Goal: Information Seeking & Learning: Compare options

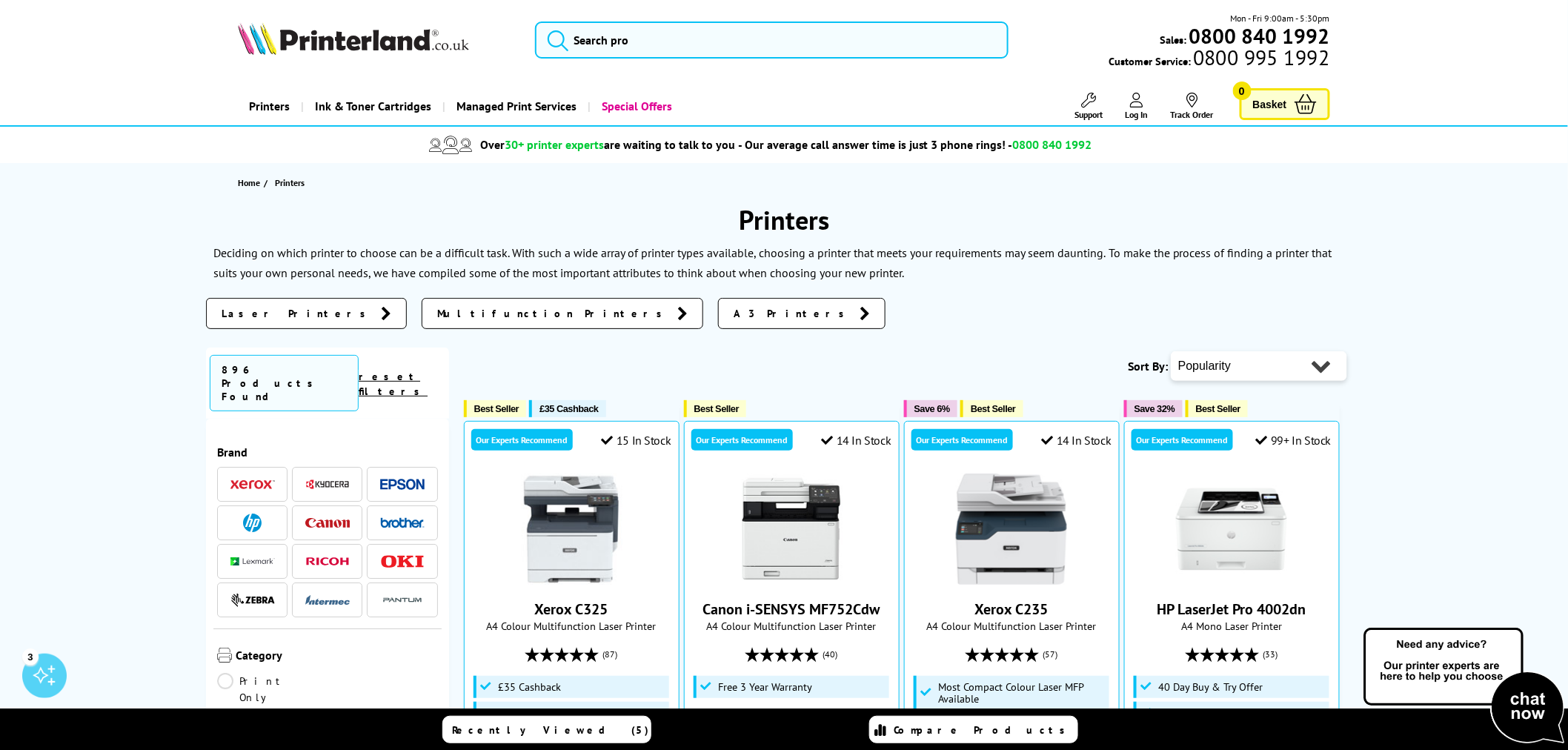
click at [274, 107] on link "Printers" at bounding box center [269, 107] width 63 height 38
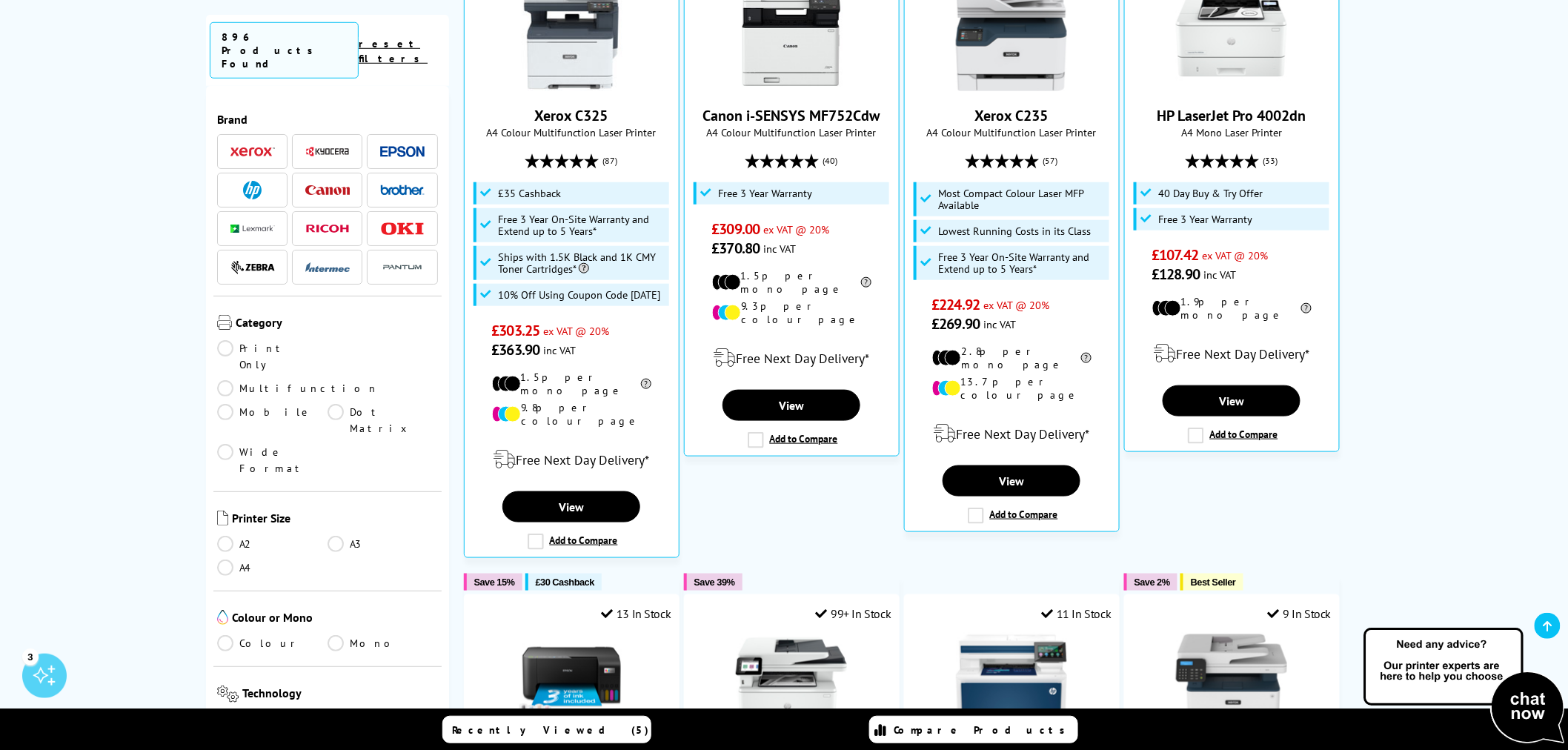
click at [227, 636] on link "Colour" at bounding box center [272, 643] width 110 height 16
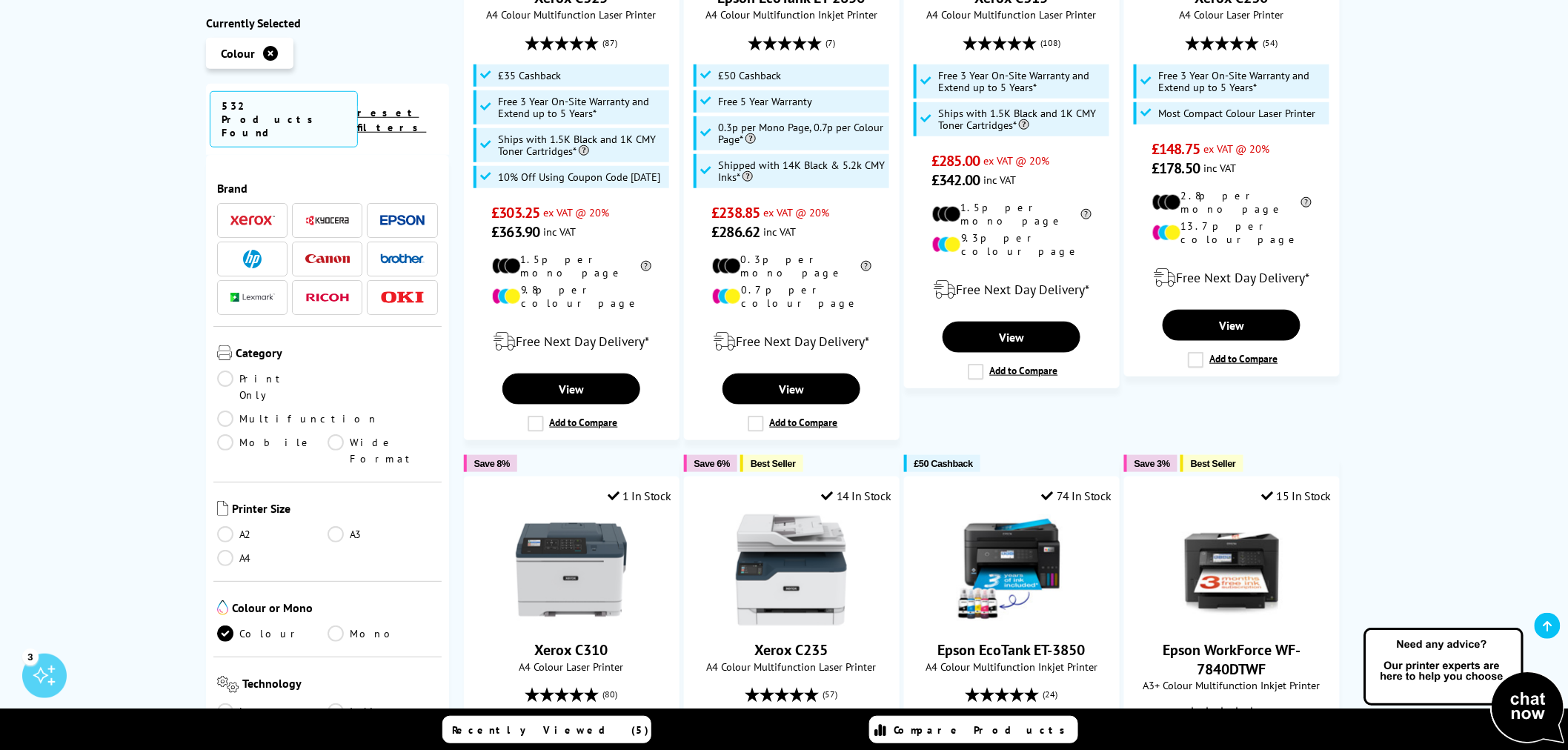
scroll to position [165, 0]
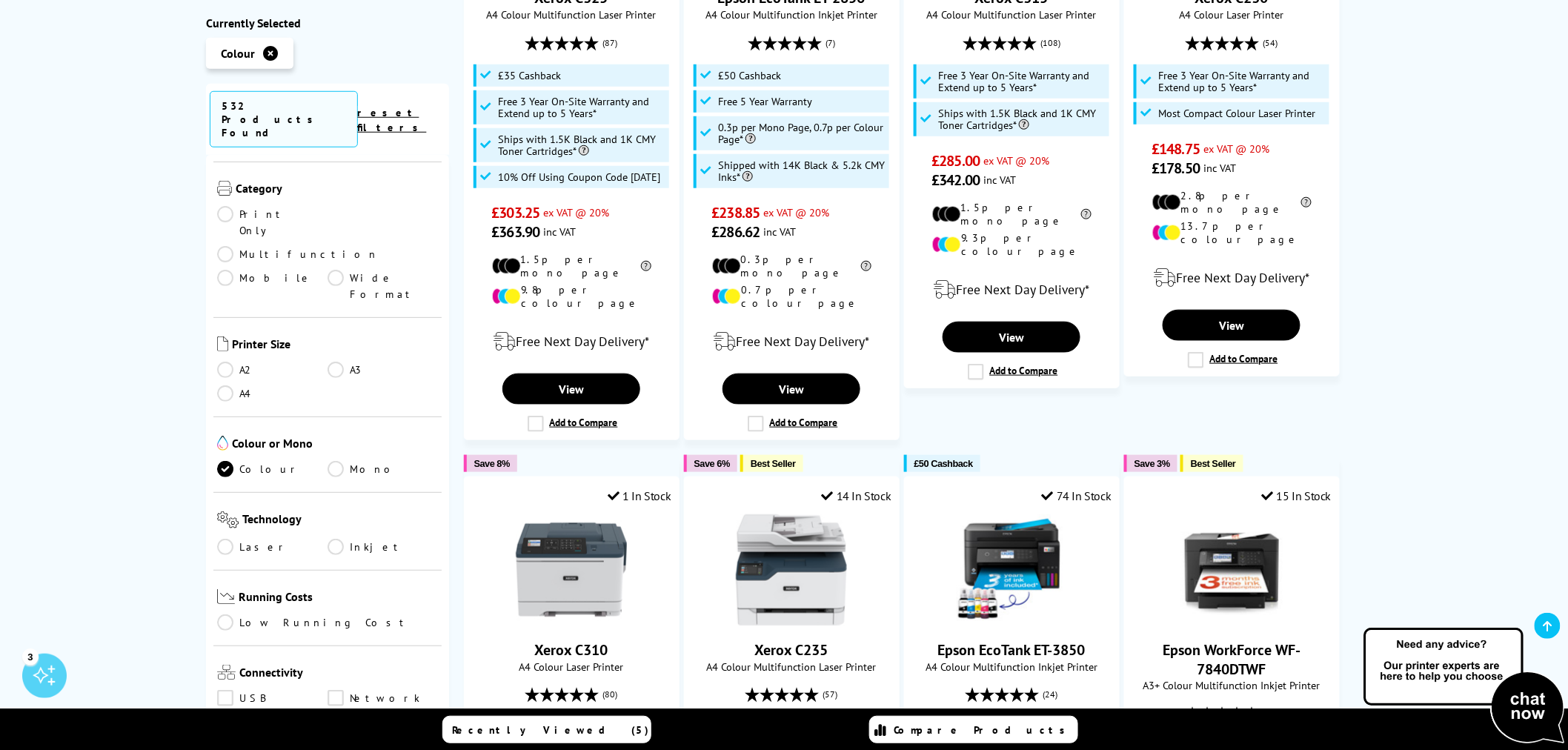
click at [213, 492] on div "Technology Laser Inkjet" at bounding box center [327, 531] width 228 height 78
click at [229, 492] on div "Technology Laser Inkjet" at bounding box center [327, 531] width 228 height 78
click at [229, 538] on link "Laser" at bounding box center [272, 546] width 110 height 16
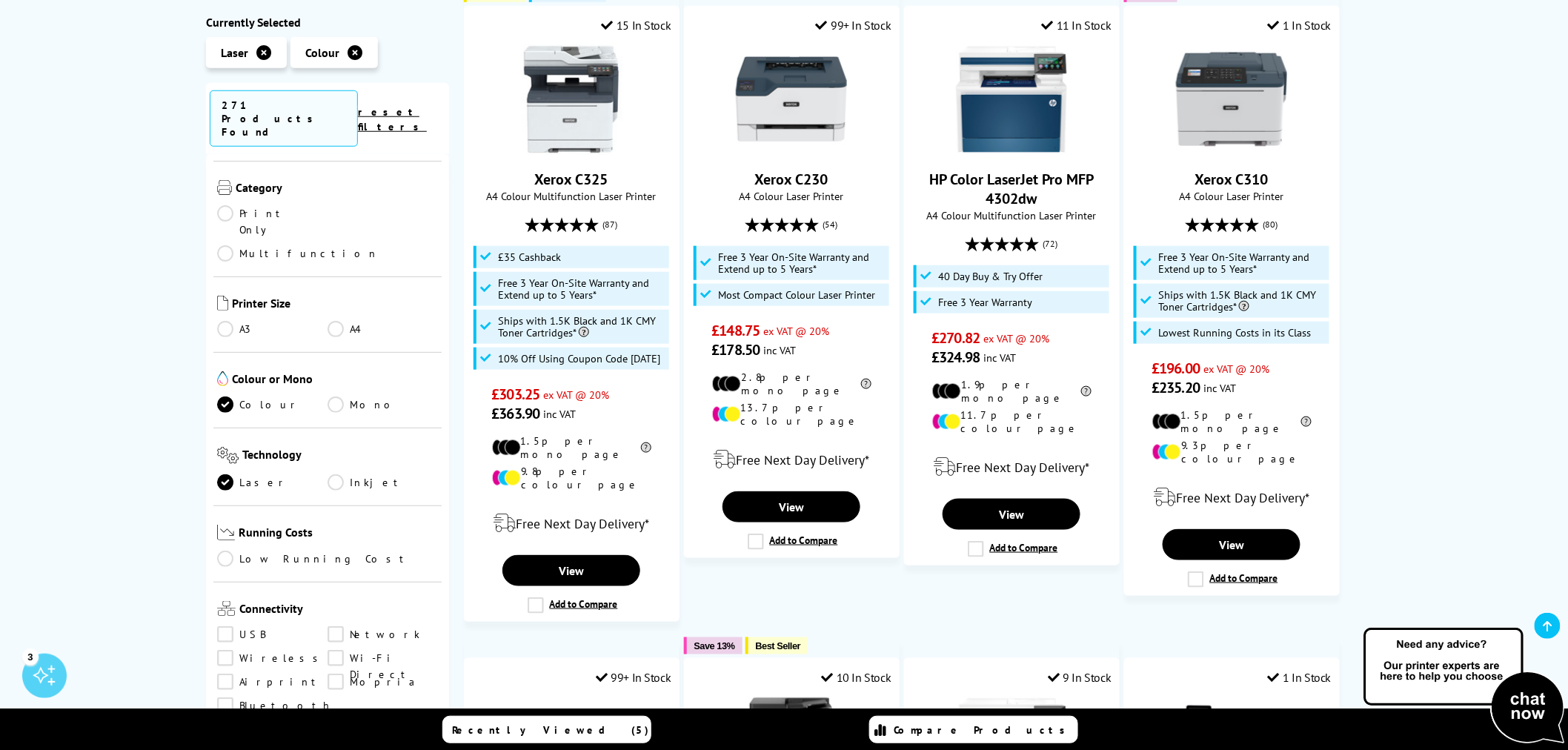
scroll to position [411, 0]
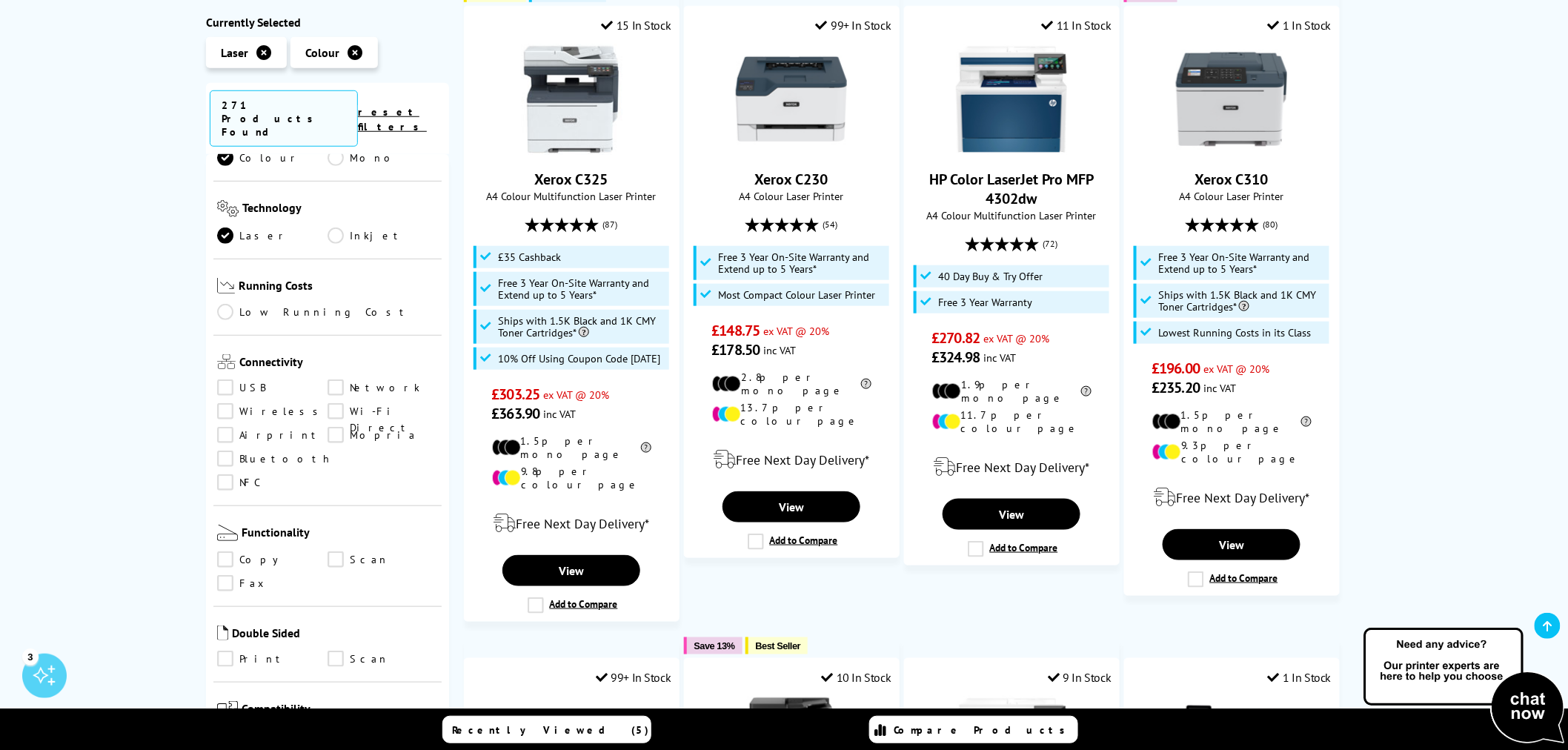
click at [237, 404] on link "Wireless" at bounding box center [272, 411] width 110 height 16
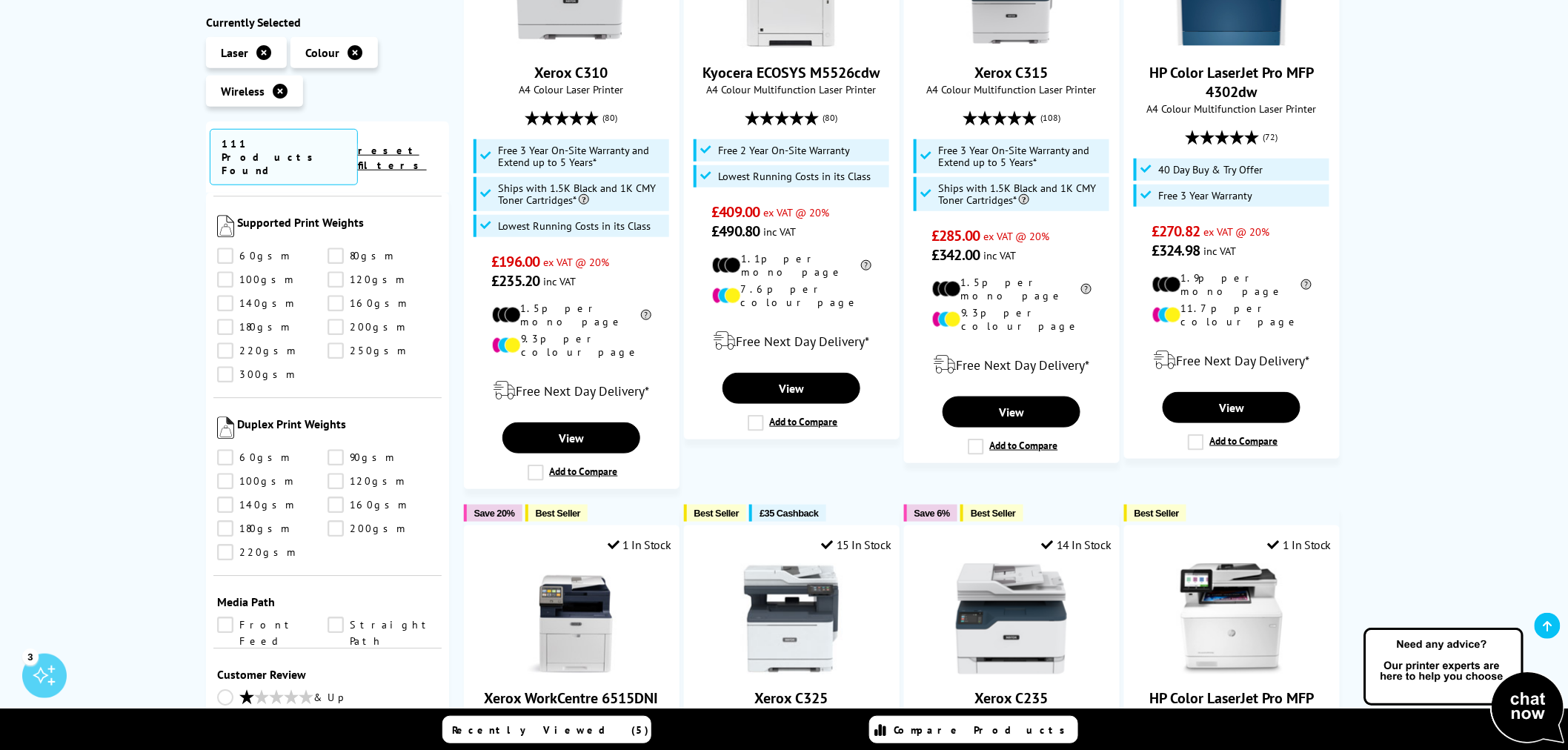
scroll to position [1858, 0]
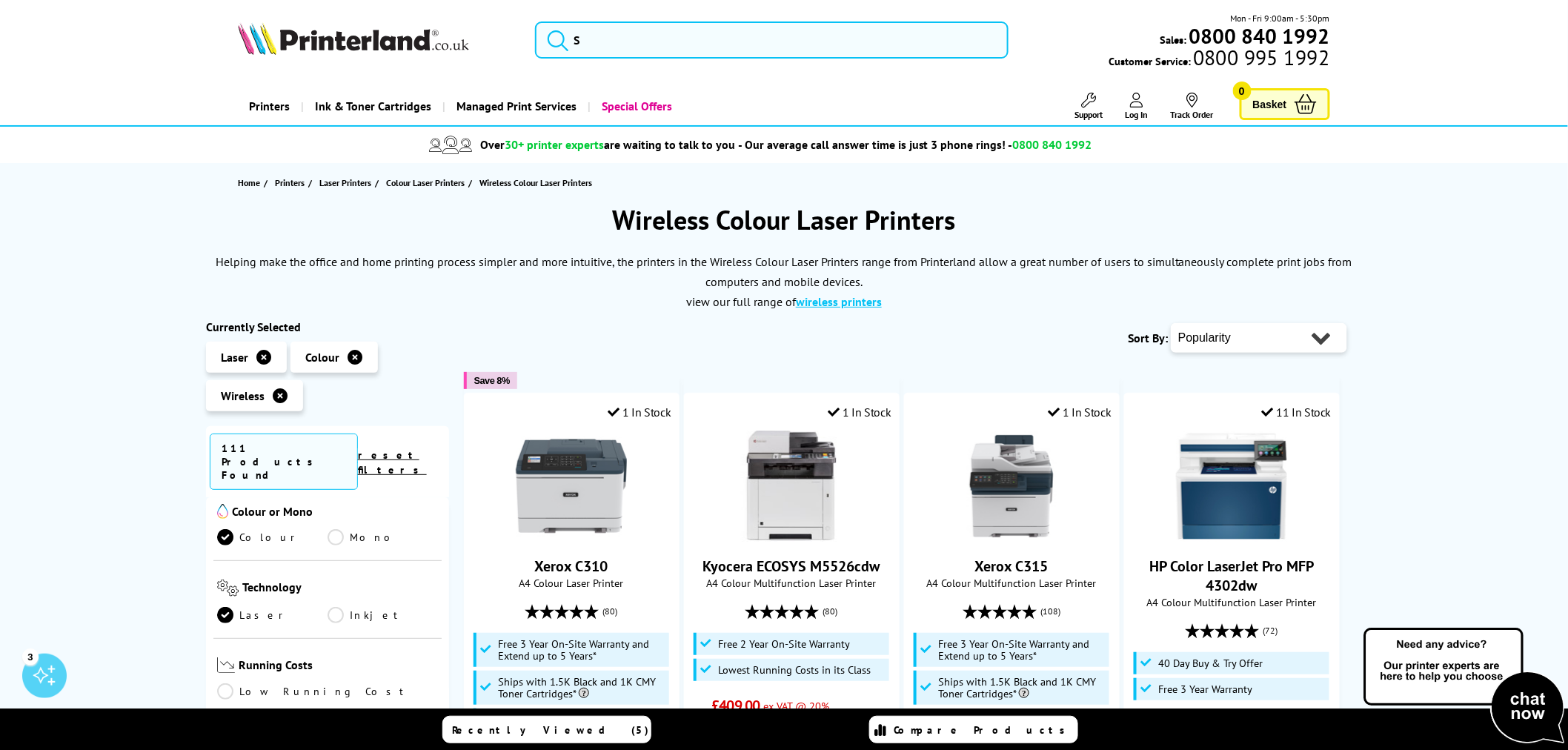
scroll to position [0, 0]
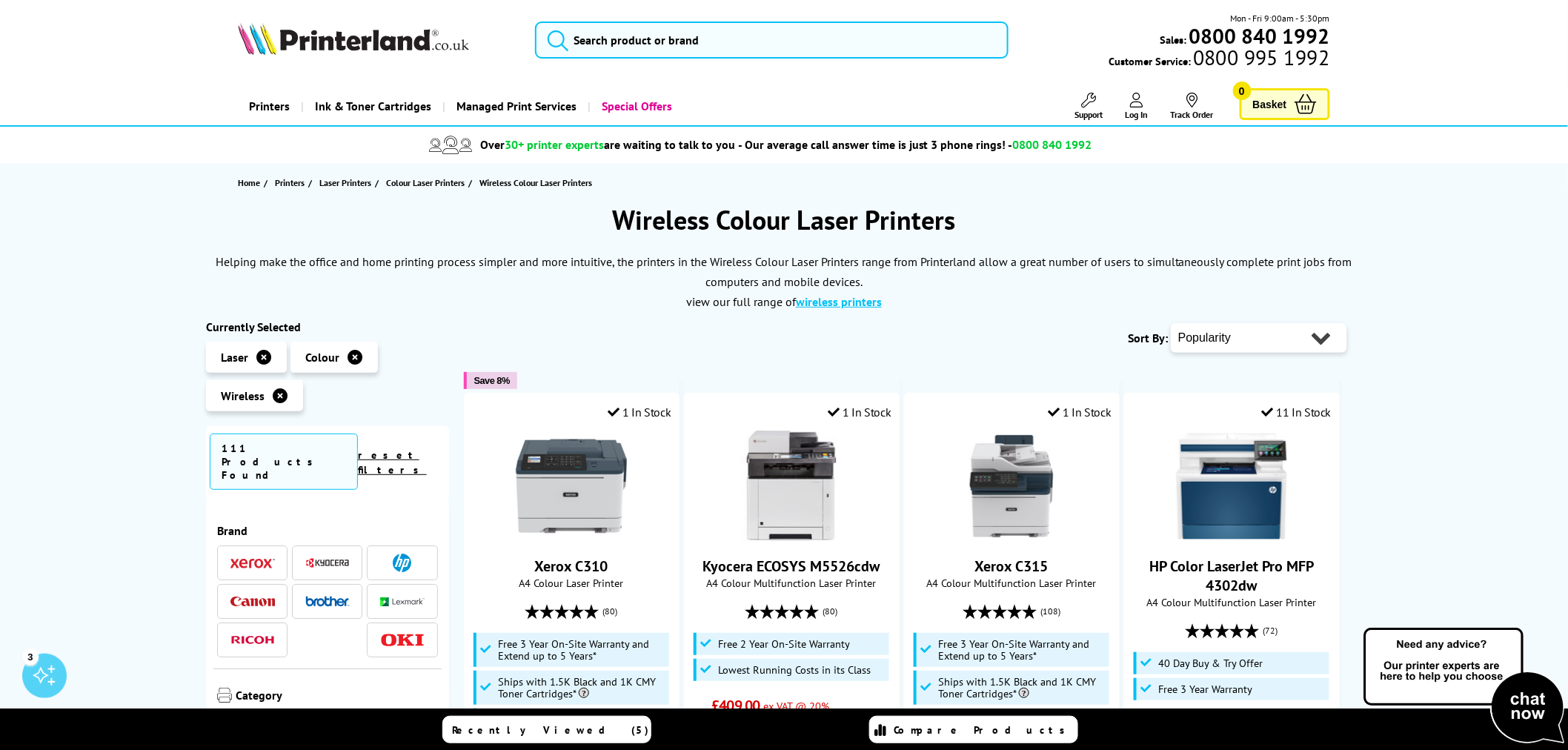
click at [331, 596] on img at bounding box center [327, 601] width 45 height 10
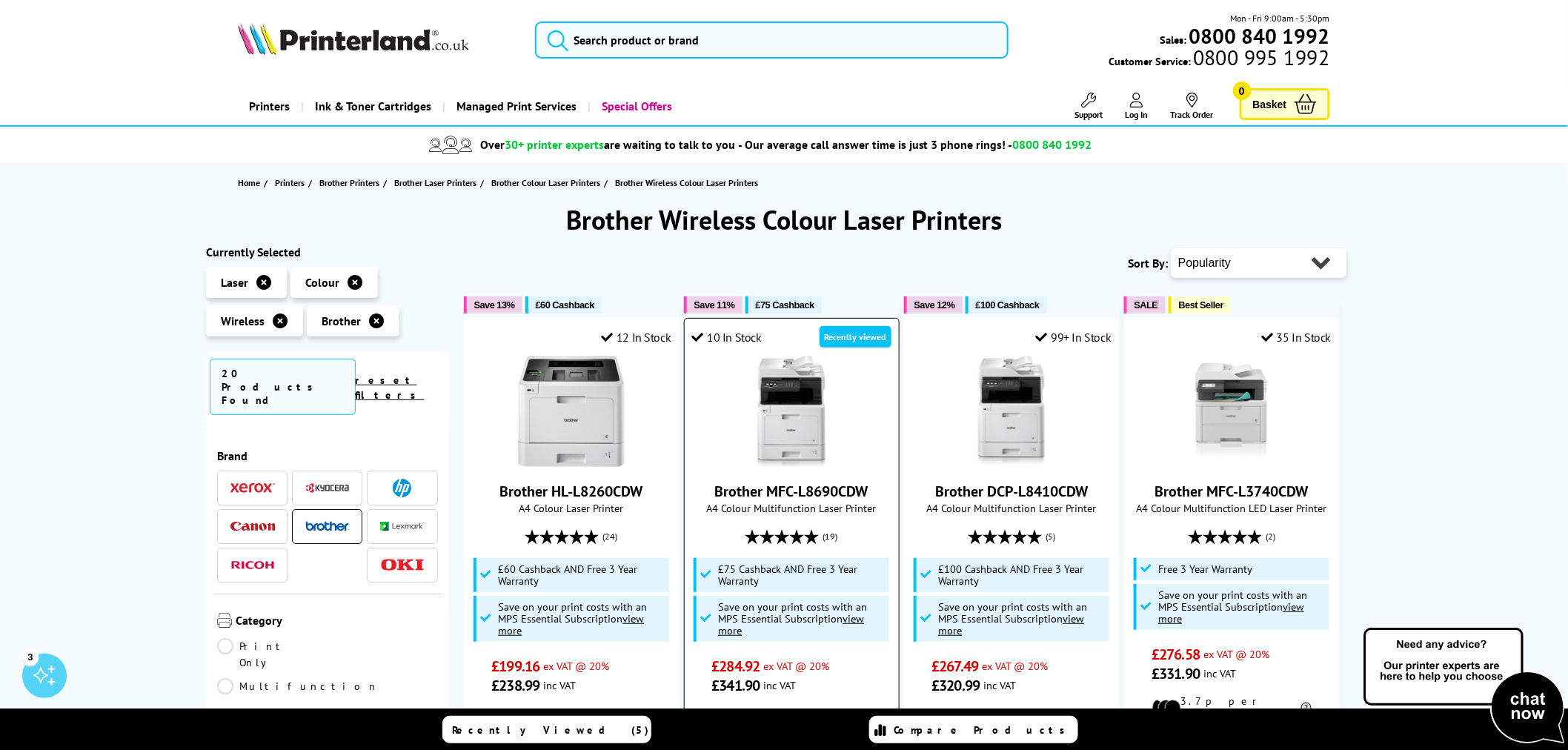
scroll to position [165, 0]
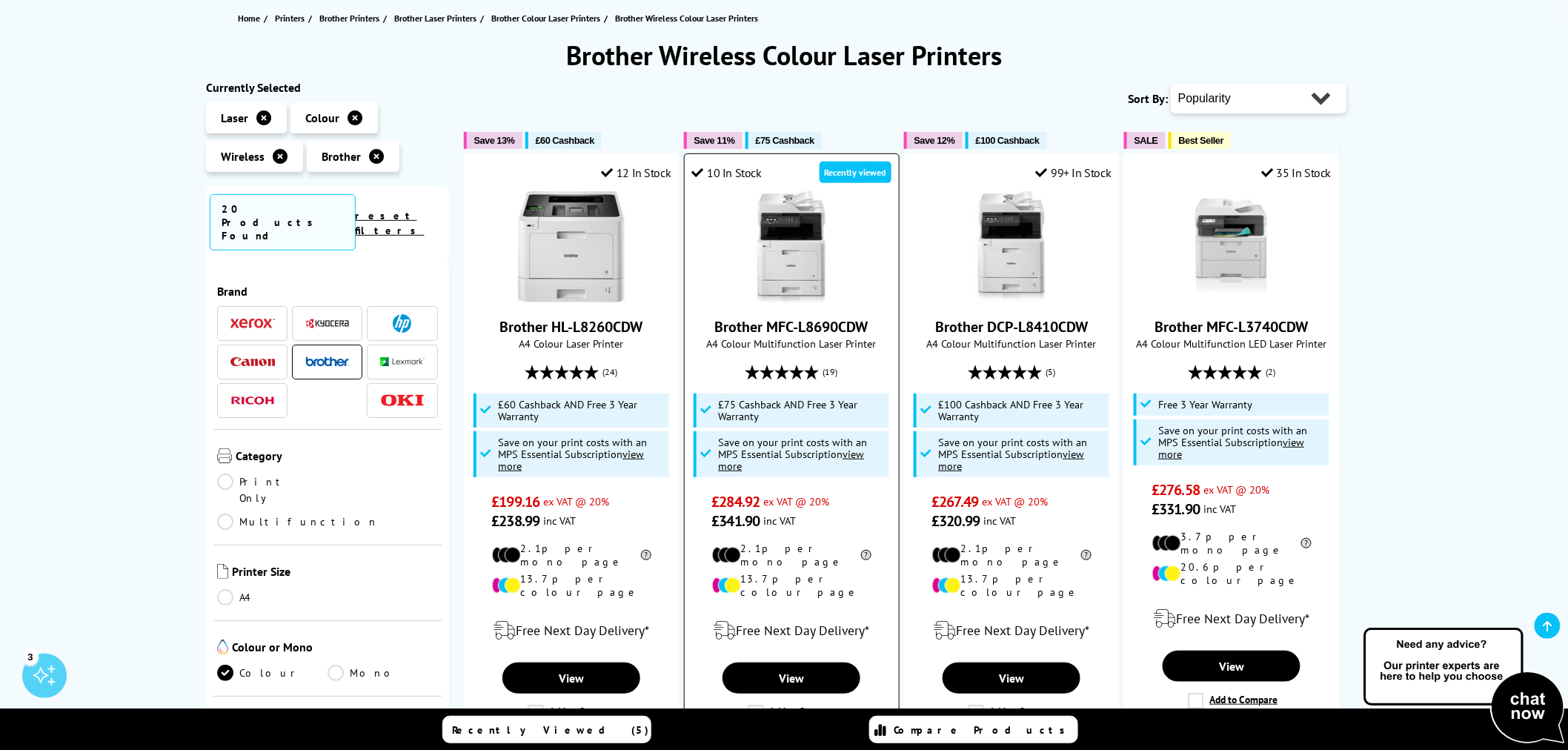
click at [801, 324] on link "Brother MFC-L8690CDW" at bounding box center [792, 327] width 154 height 20
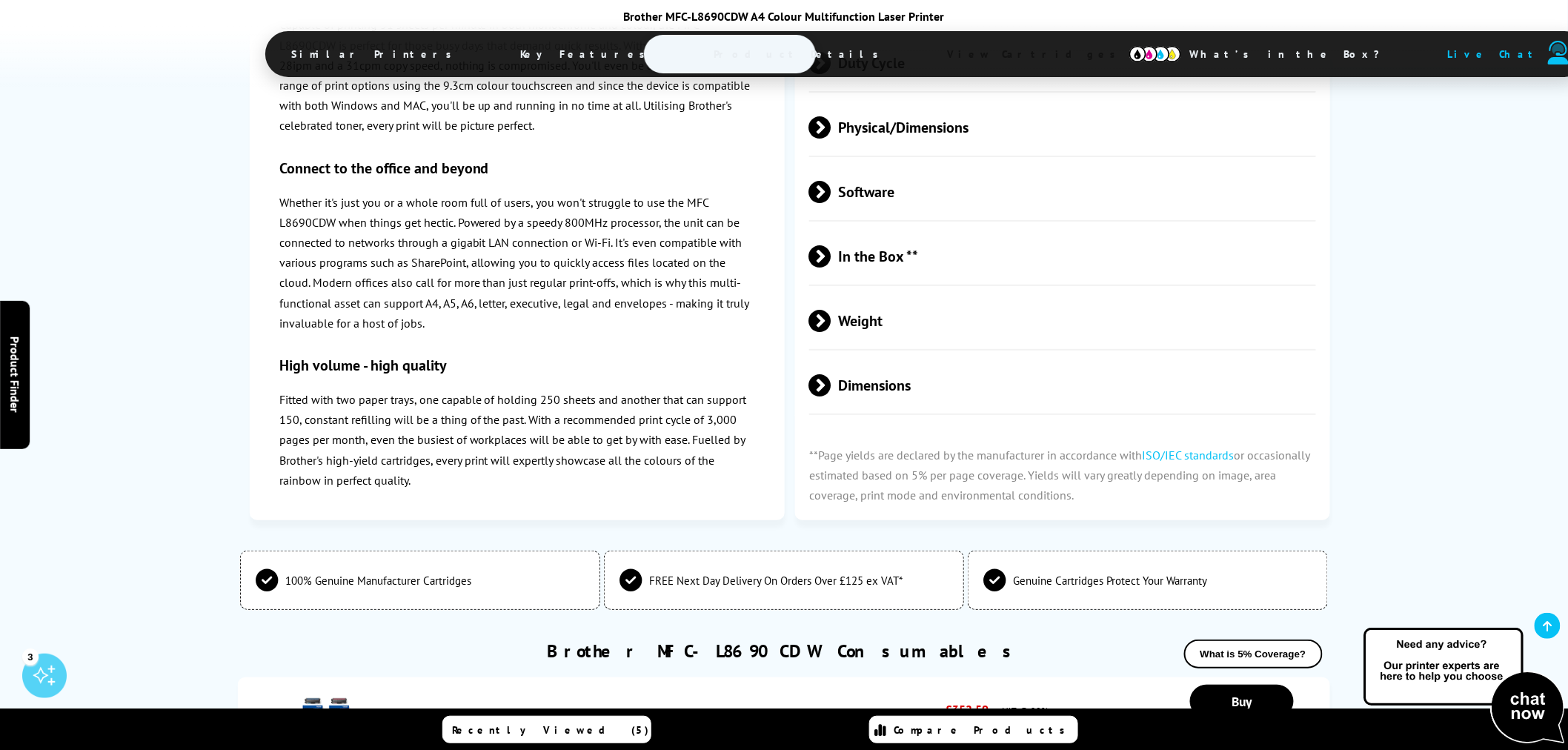
scroll to position [4283, 0]
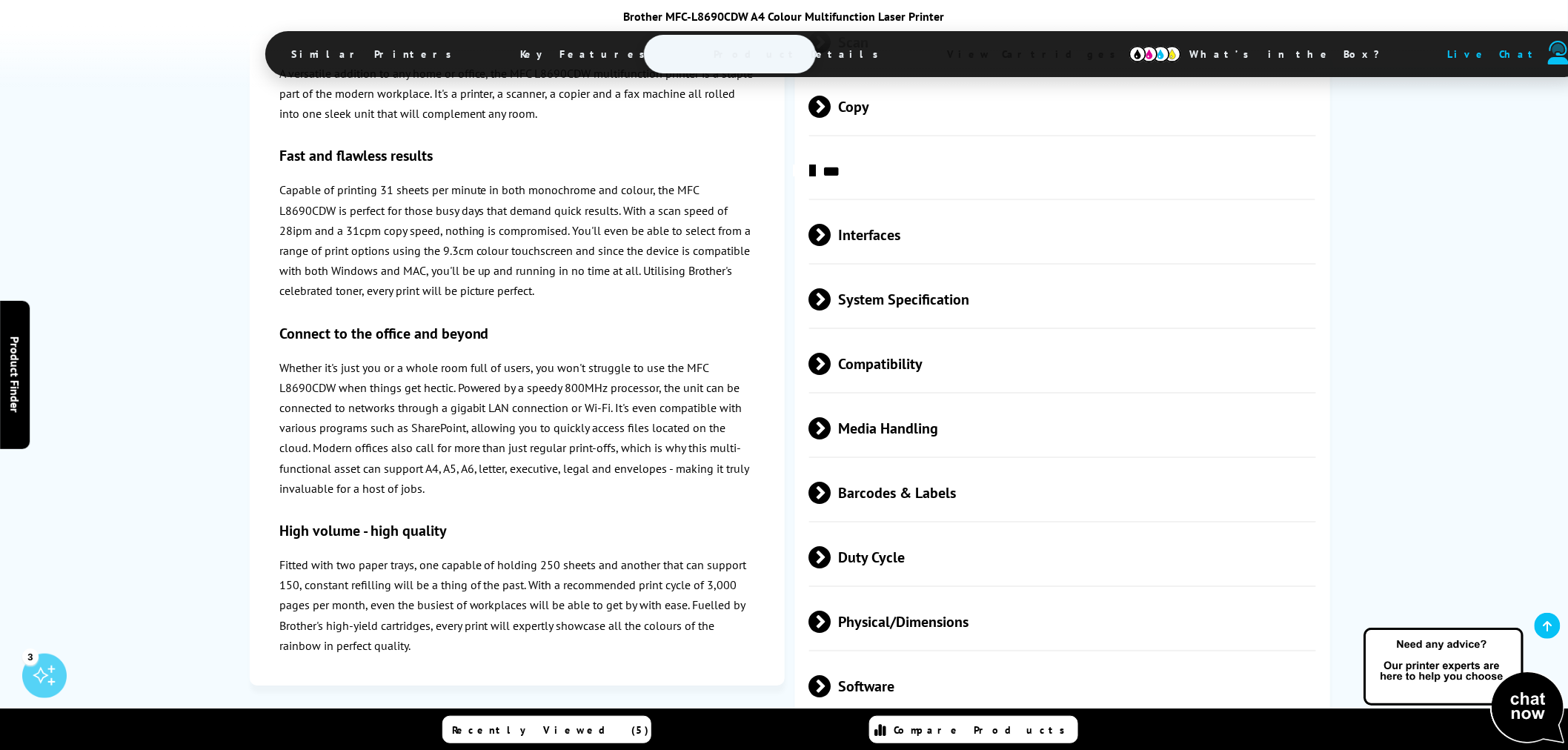
click at [883, 595] on span "Physical/Dimensions" at bounding box center [1062, 622] width 507 height 56
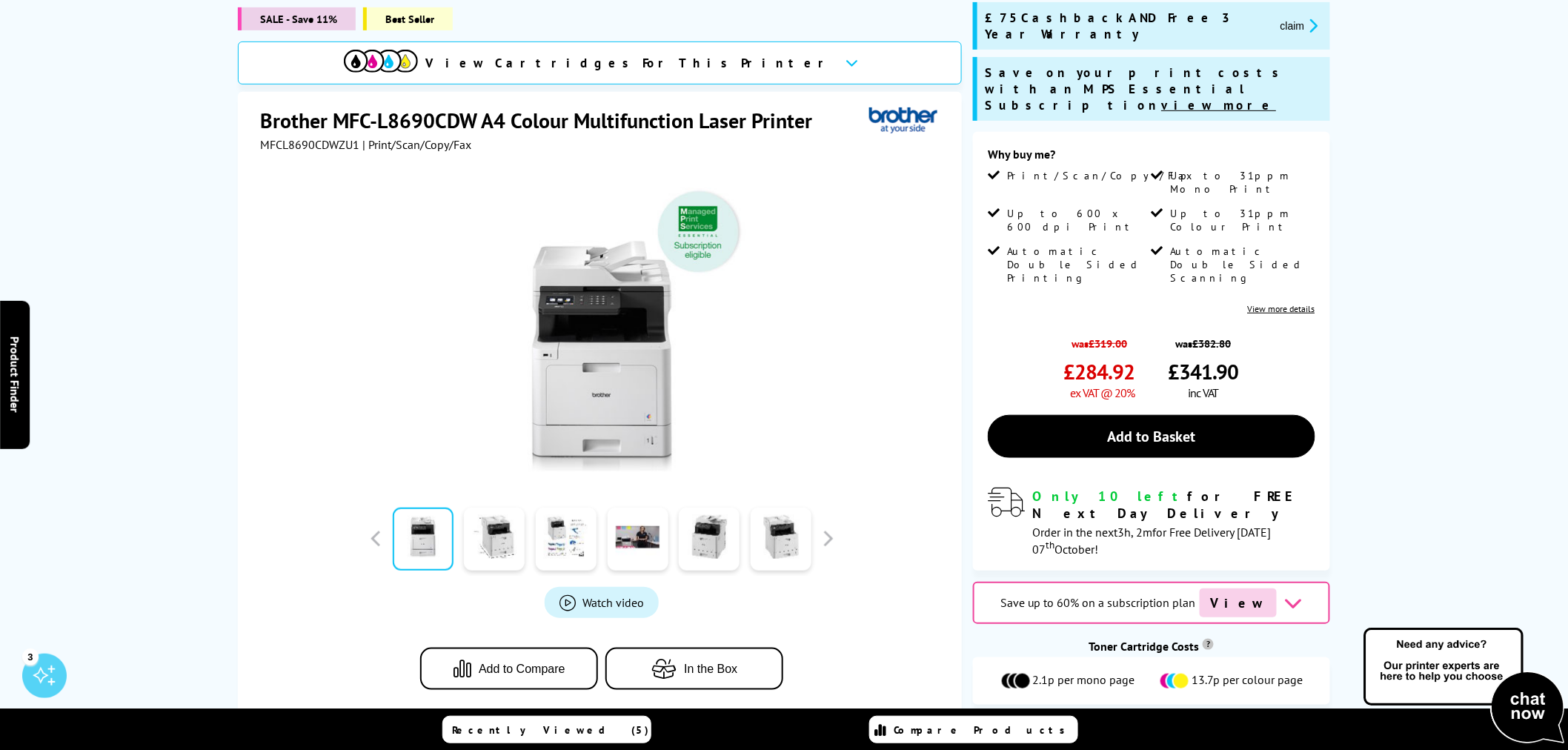
scroll to position [0, 0]
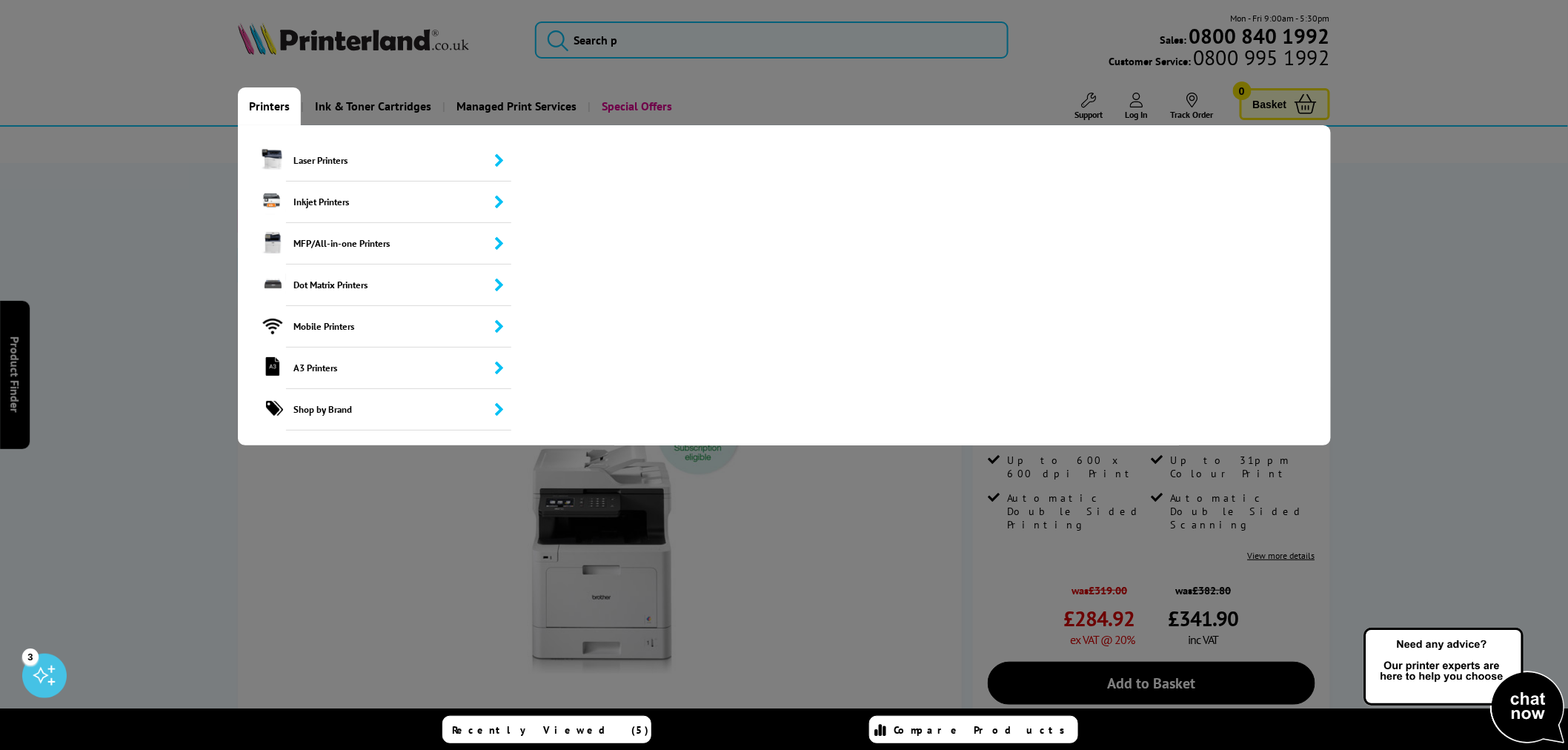
click at [280, 114] on link "Printers" at bounding box center [269, 107] width 63 height 38
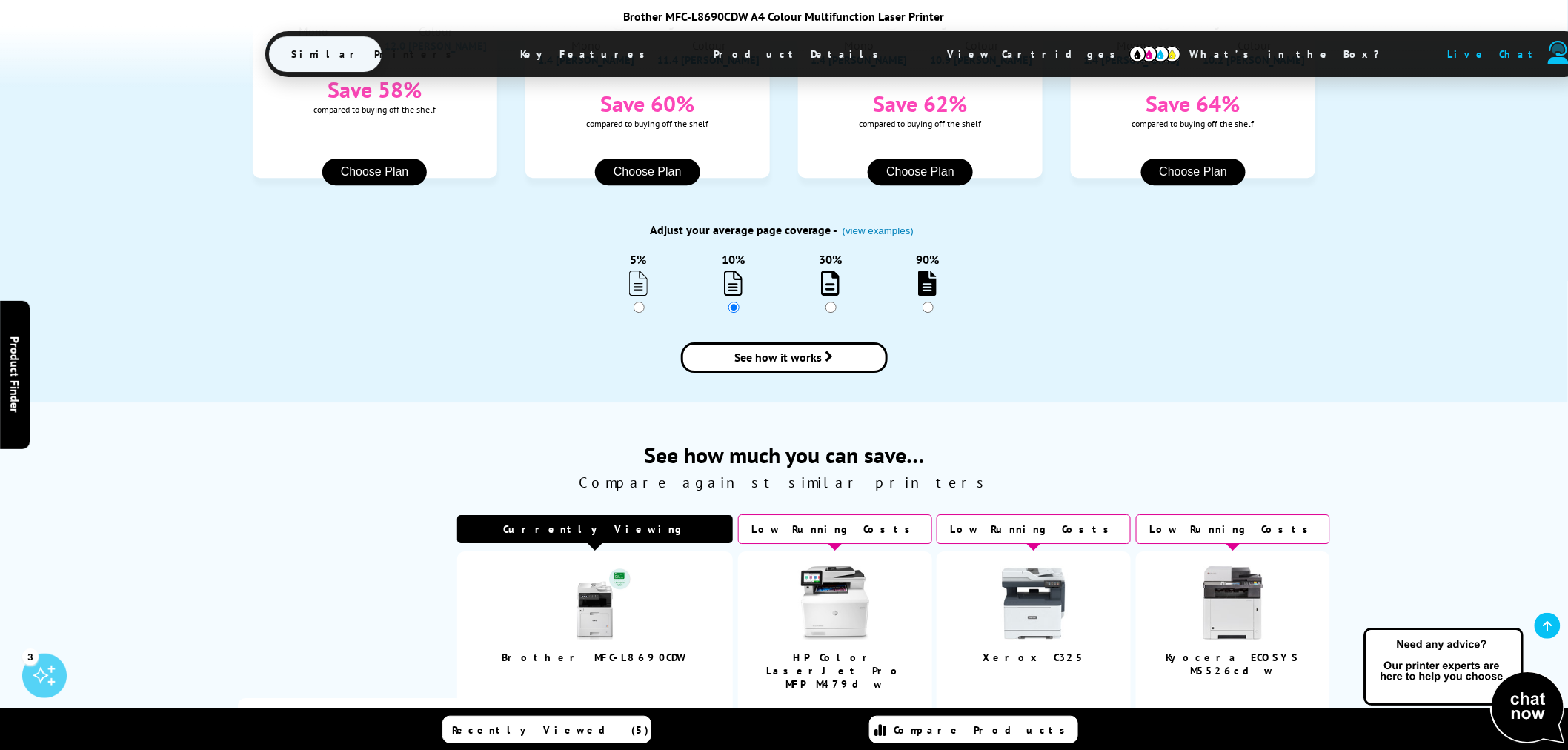
scroll to position [1894, 0]
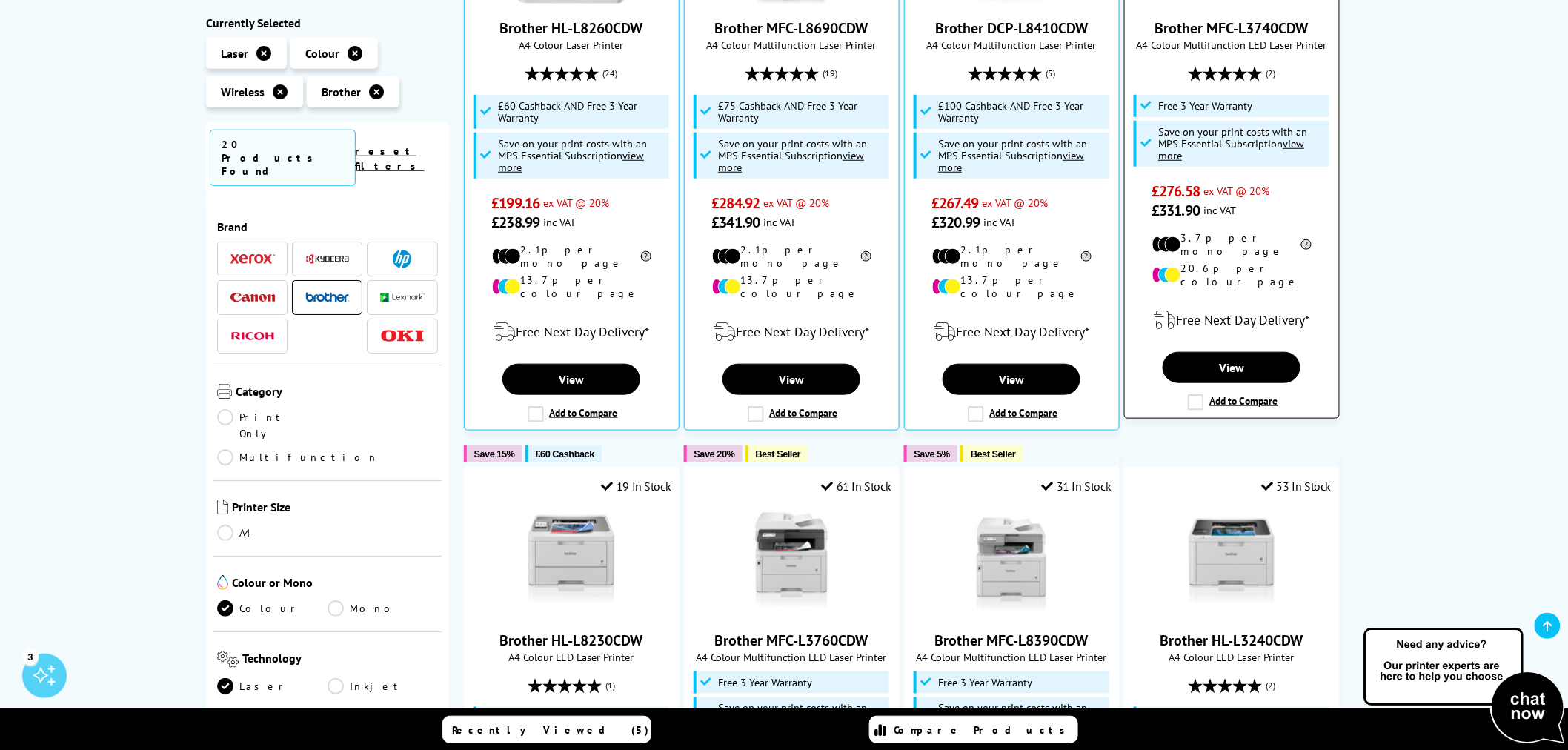
scroll to position [231, 0]
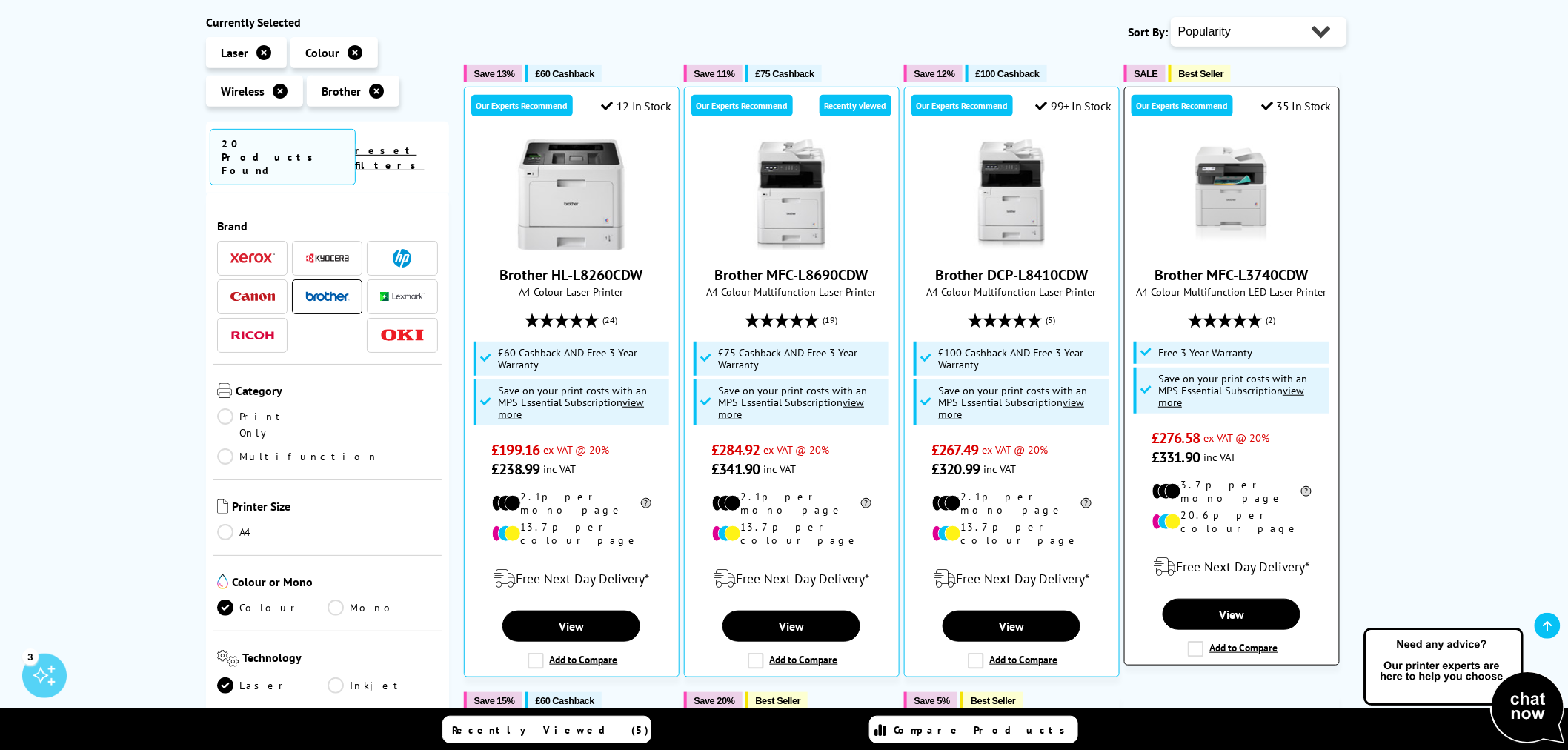
click at [1253, 275] on link "Brother MFC-L3740CDW" at bounding box center [1232, 275] width 154 height 20
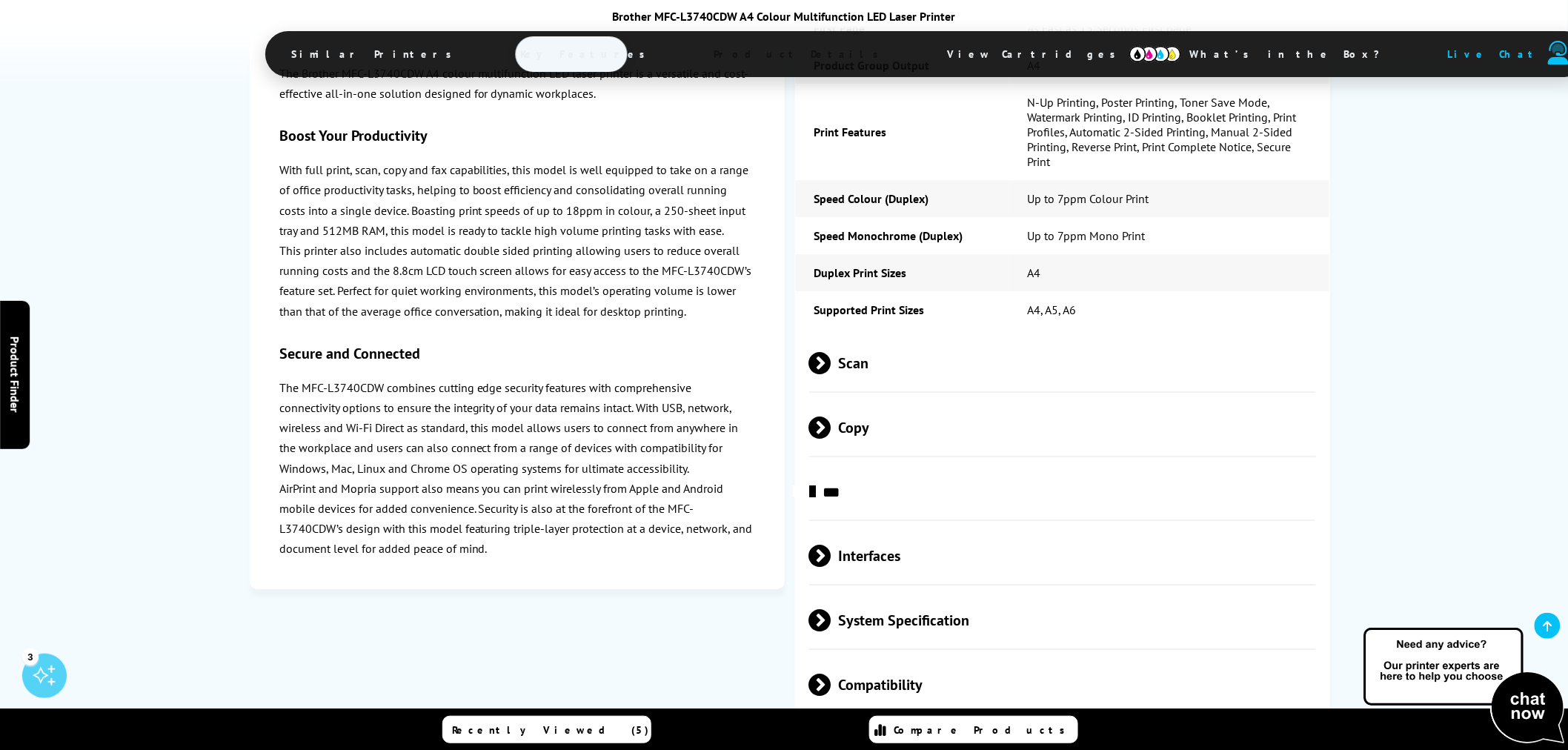
scroll to position [4283, 0]
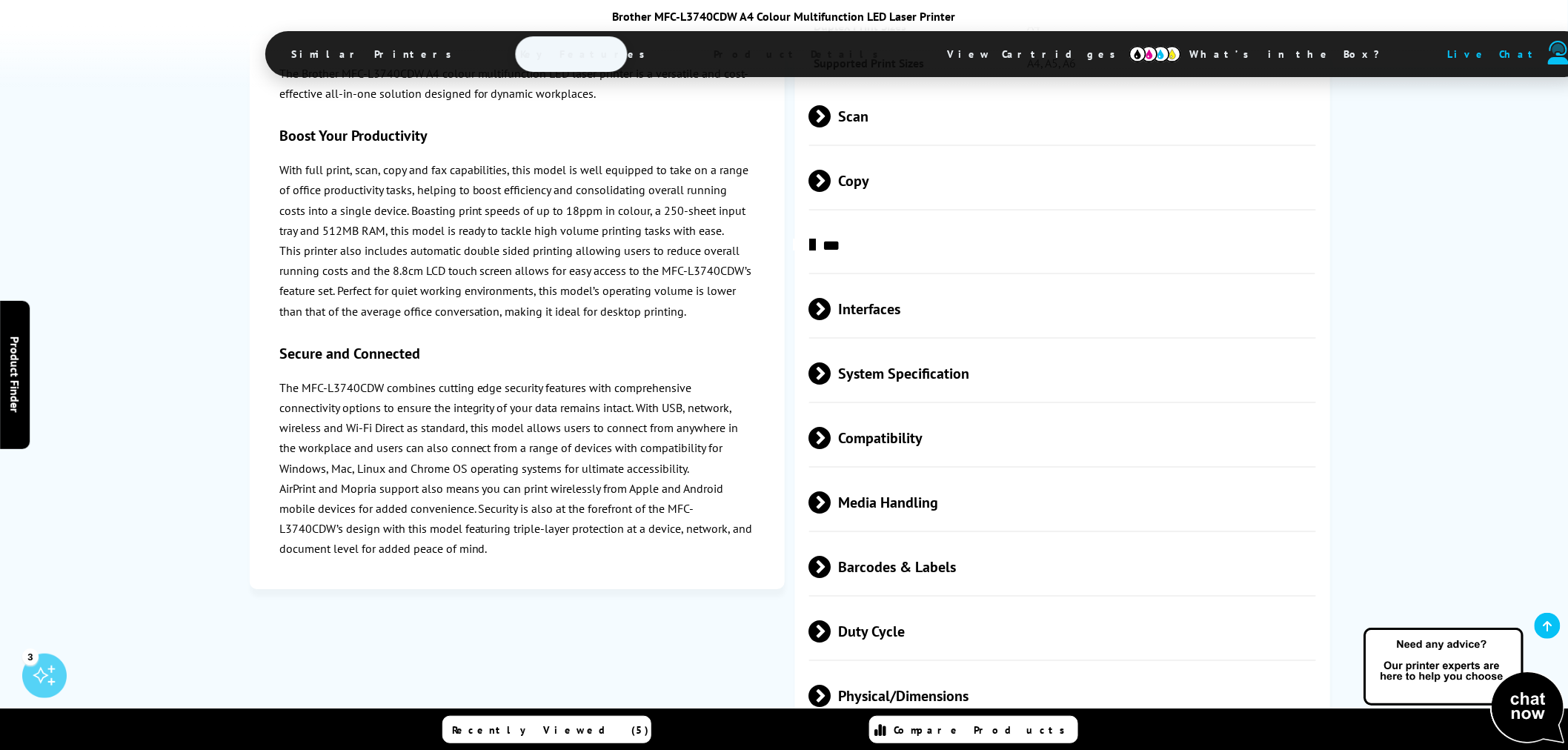
click at [894, 604] on span "Duty Cycle" at bounding box center [1062, 632] width 507 height 56
click at [909, 604] on span "Duty Cycle" at bounding box center [1062, 632] width 507 height 56
click at [901, 668] on span "Physical/Dimensions" at bounding box center [1062, 696] width 507 height 56
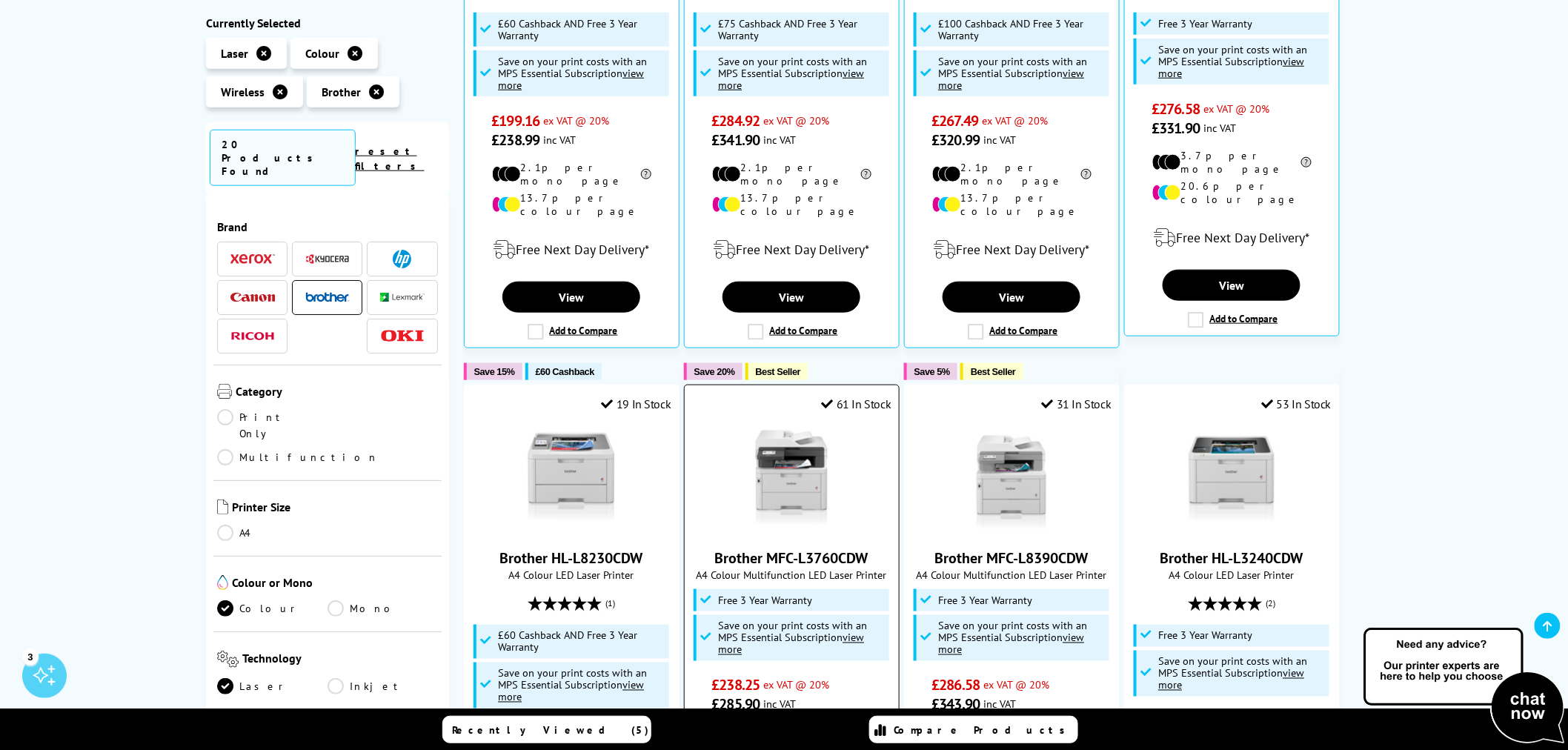
scroll to position [725, 0]
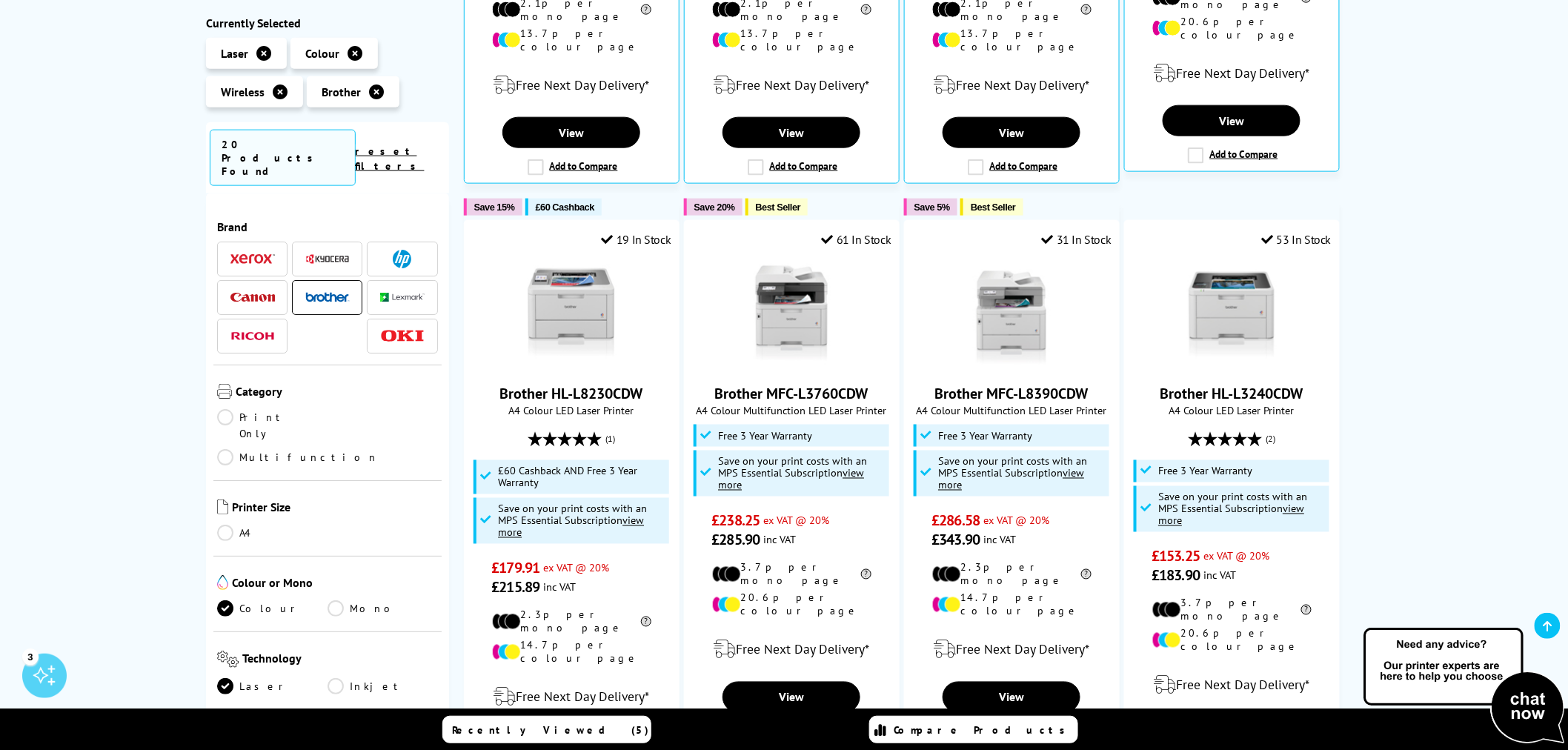
click at [350, 280] on li at bounding box center [327, 297] width 70 height 34
click at [327, 292] on img at bounding box center [327, 296] width 45 height 10
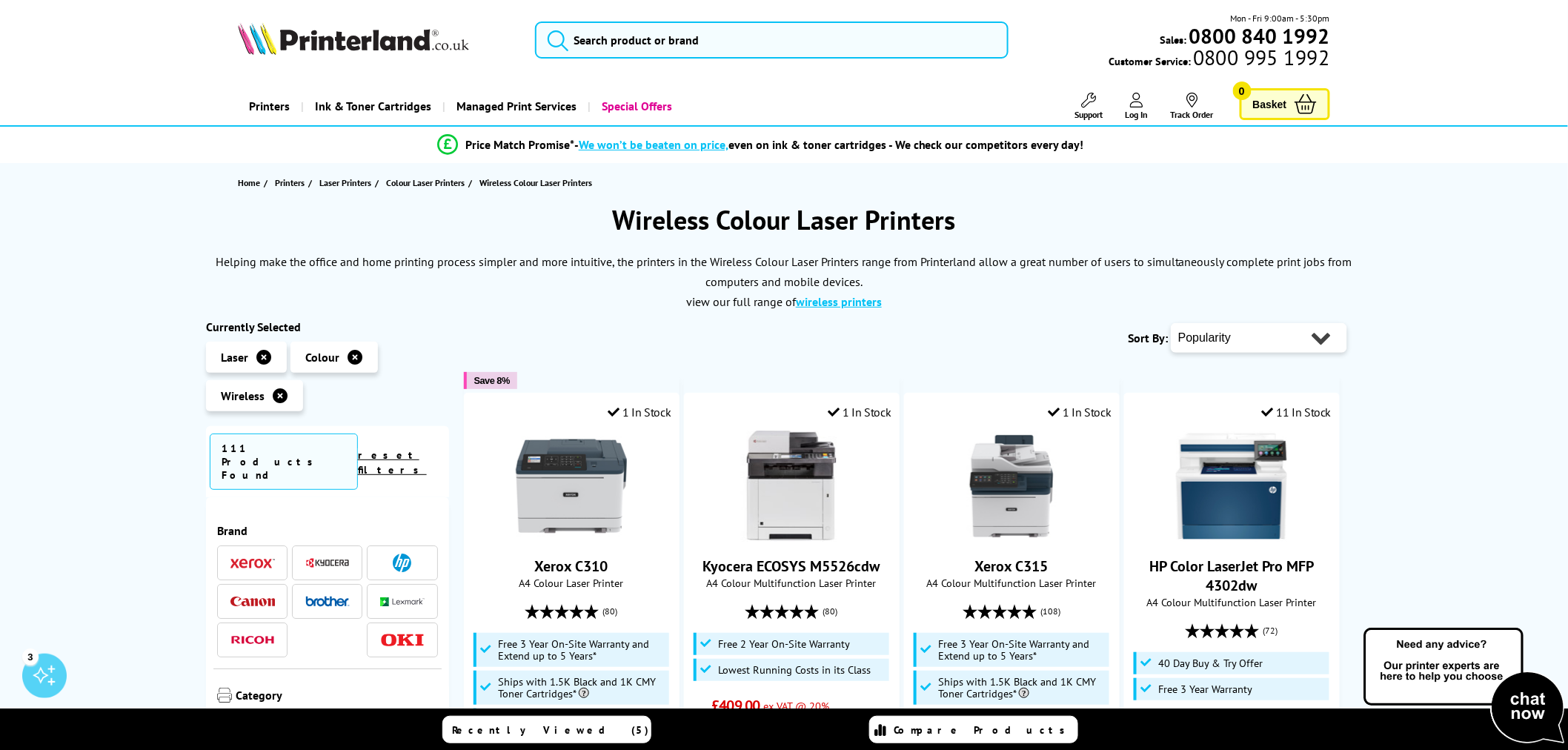
click at [1262, 346] on select "Popularity Rating Price - Low to High Price - High to Low Running Costs - Low t…" at bounding box center [1259, 338] width 176 height 30
select select "Price Ascending"
click at [1171, 323] on select "Popularity Rating Price - Low to High Price - High to Low Running Costs - Low t…" at bounding box center [1259, 338] width 176 height 30
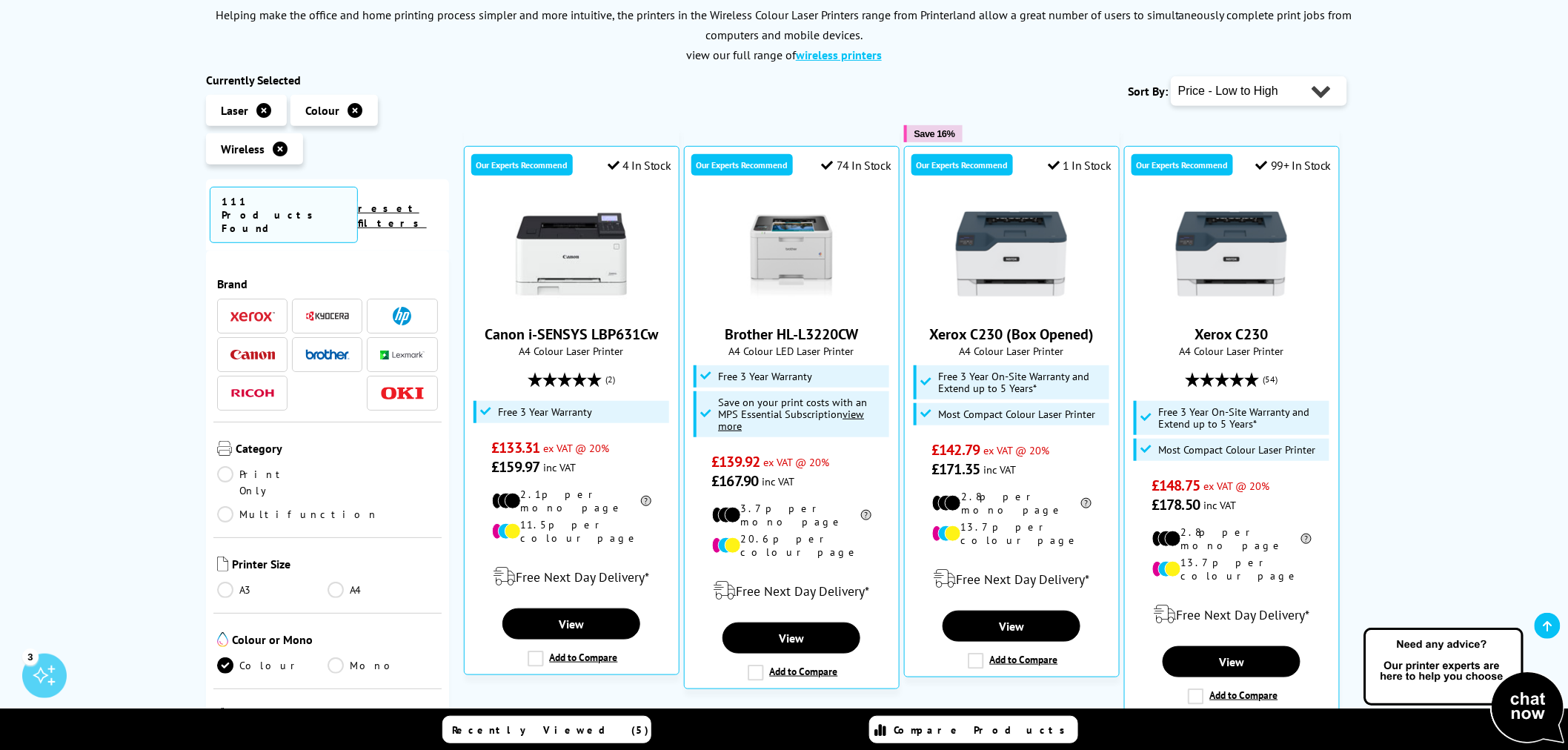
scroll to position [494, 0]
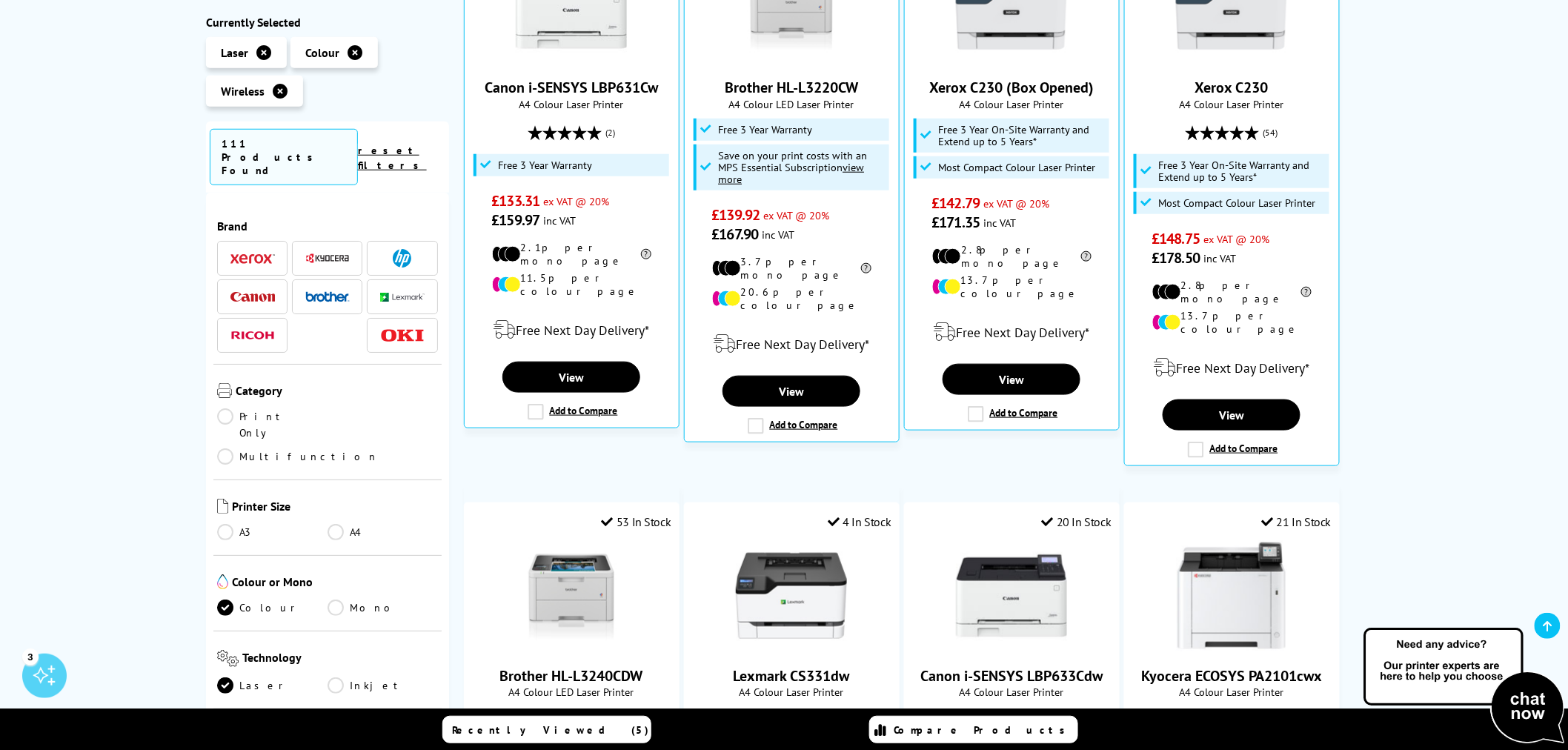
click at [335, 448] on link "Multifunction" at bounding box center [298, 456] width 161 height 16
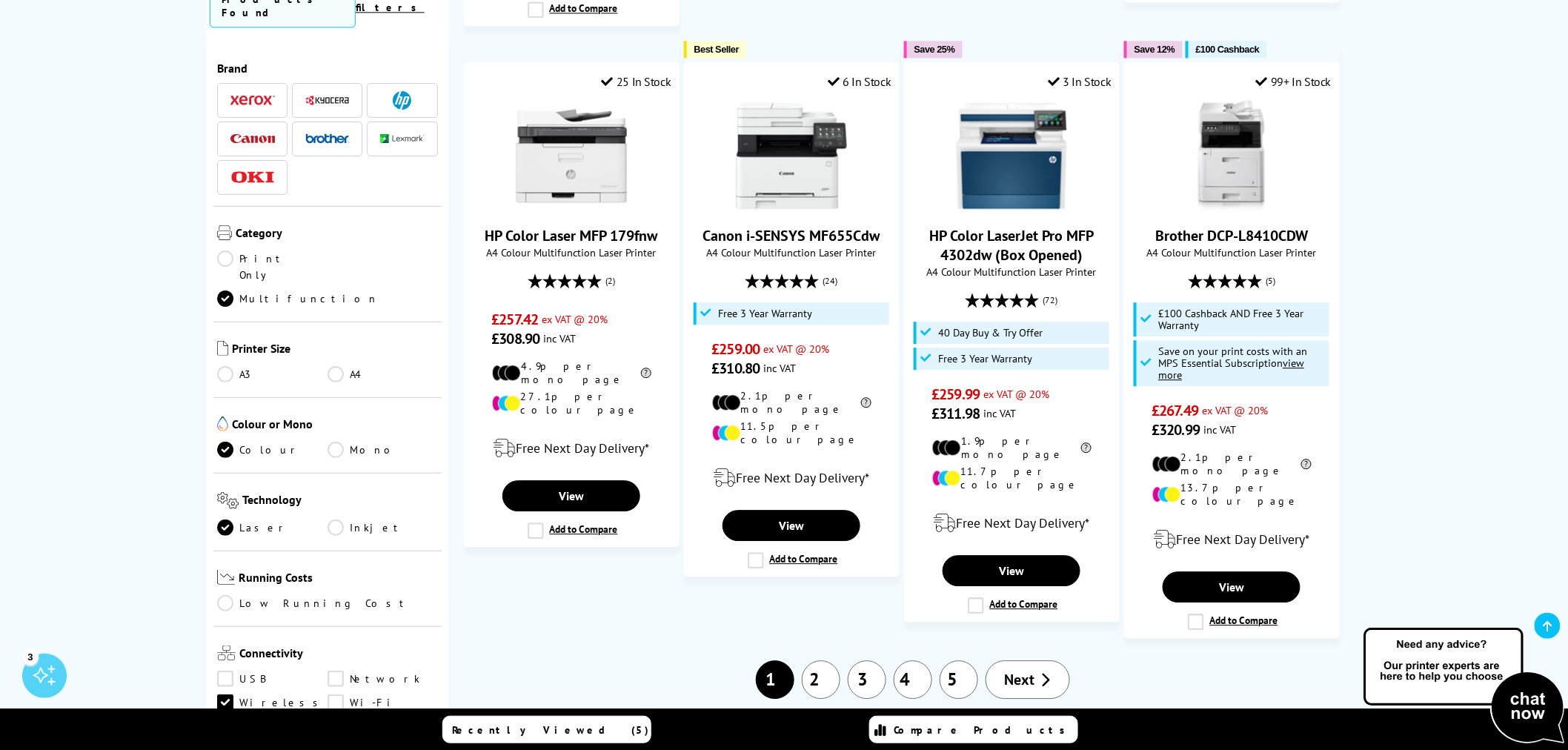
scroll to position [1400, 0]
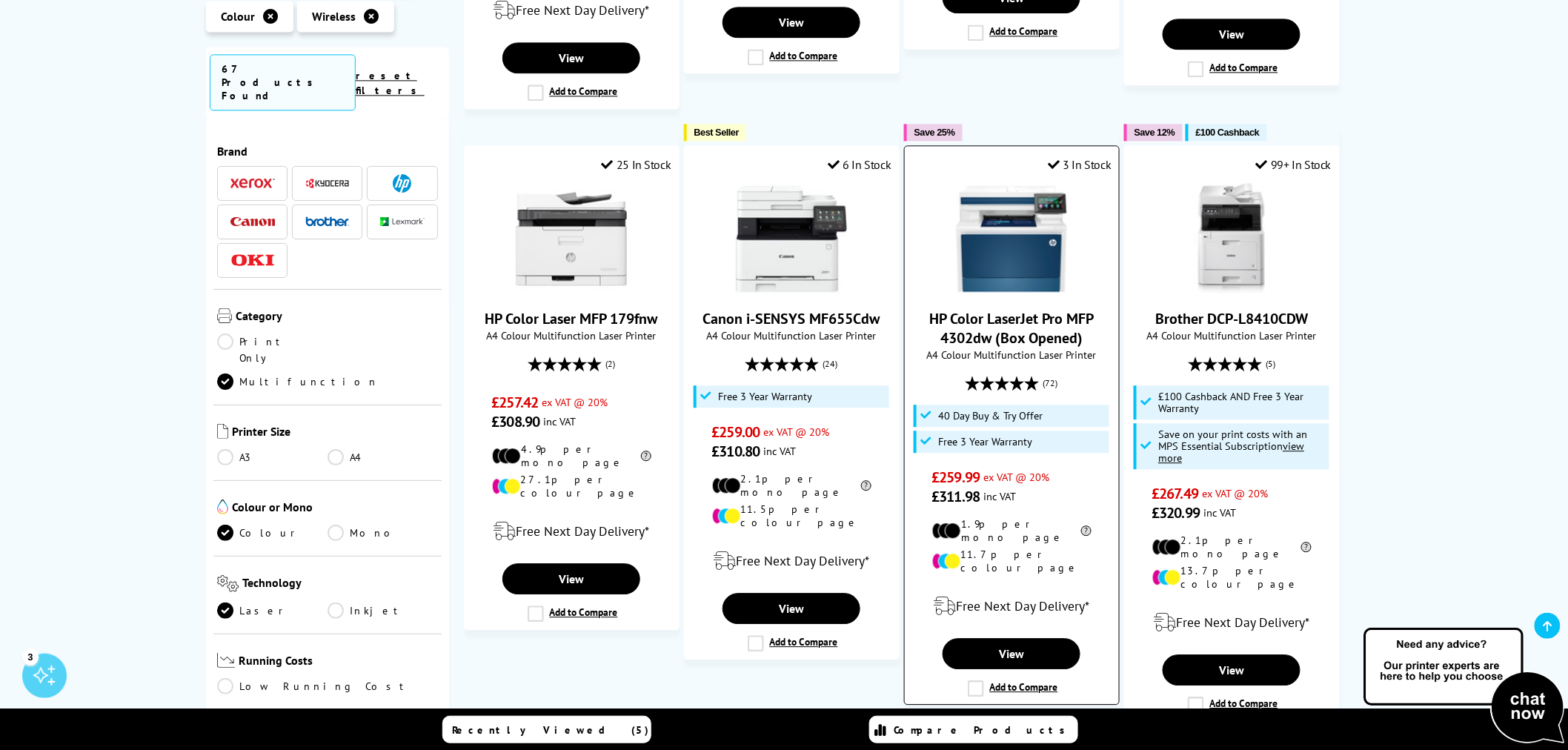
click at [1026, 309] on link "HP Color LaserJet Pro MFP 4302dw (Box Opened)" at bounding box center [1011, 328] width 164 height 38
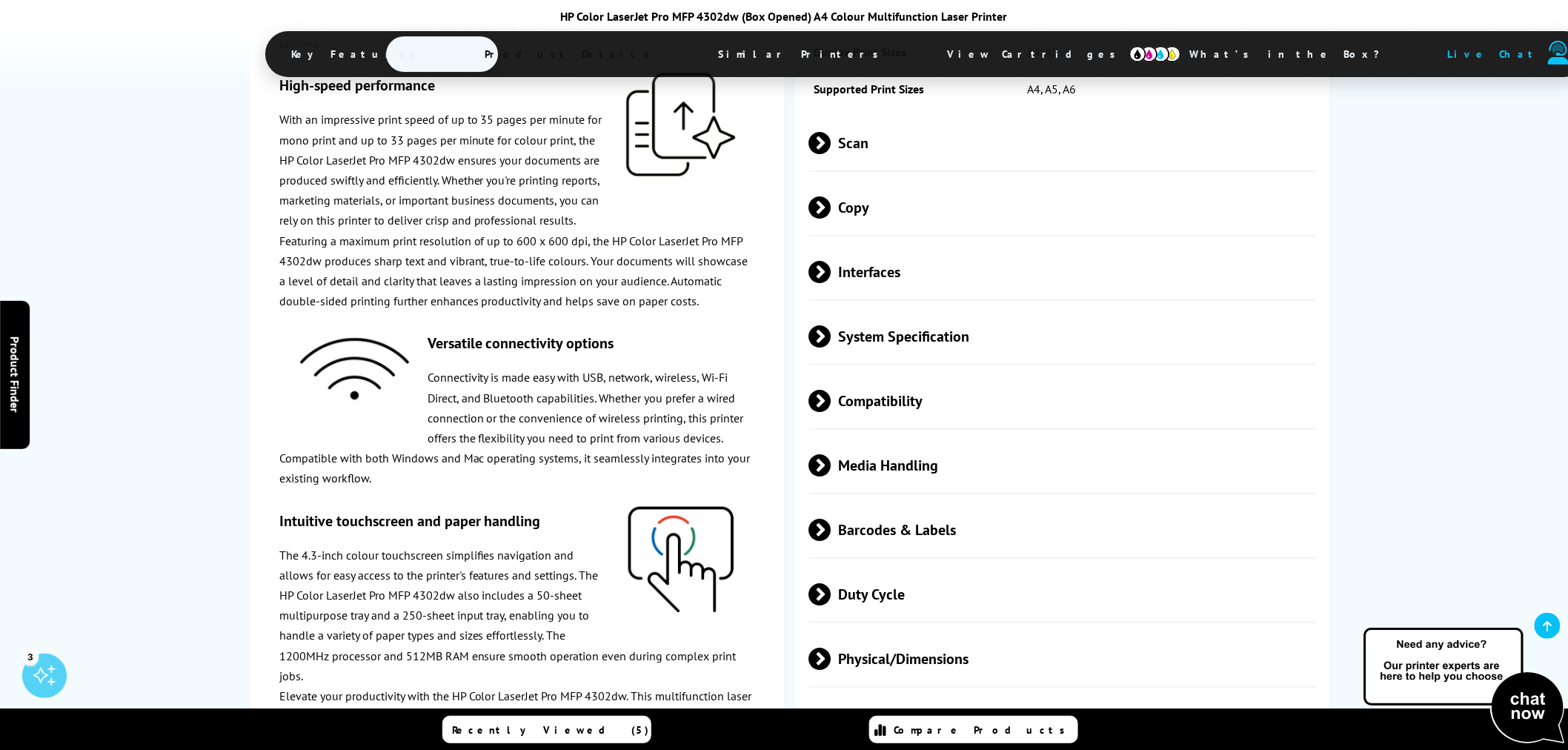
scroll to position [2882, 0]
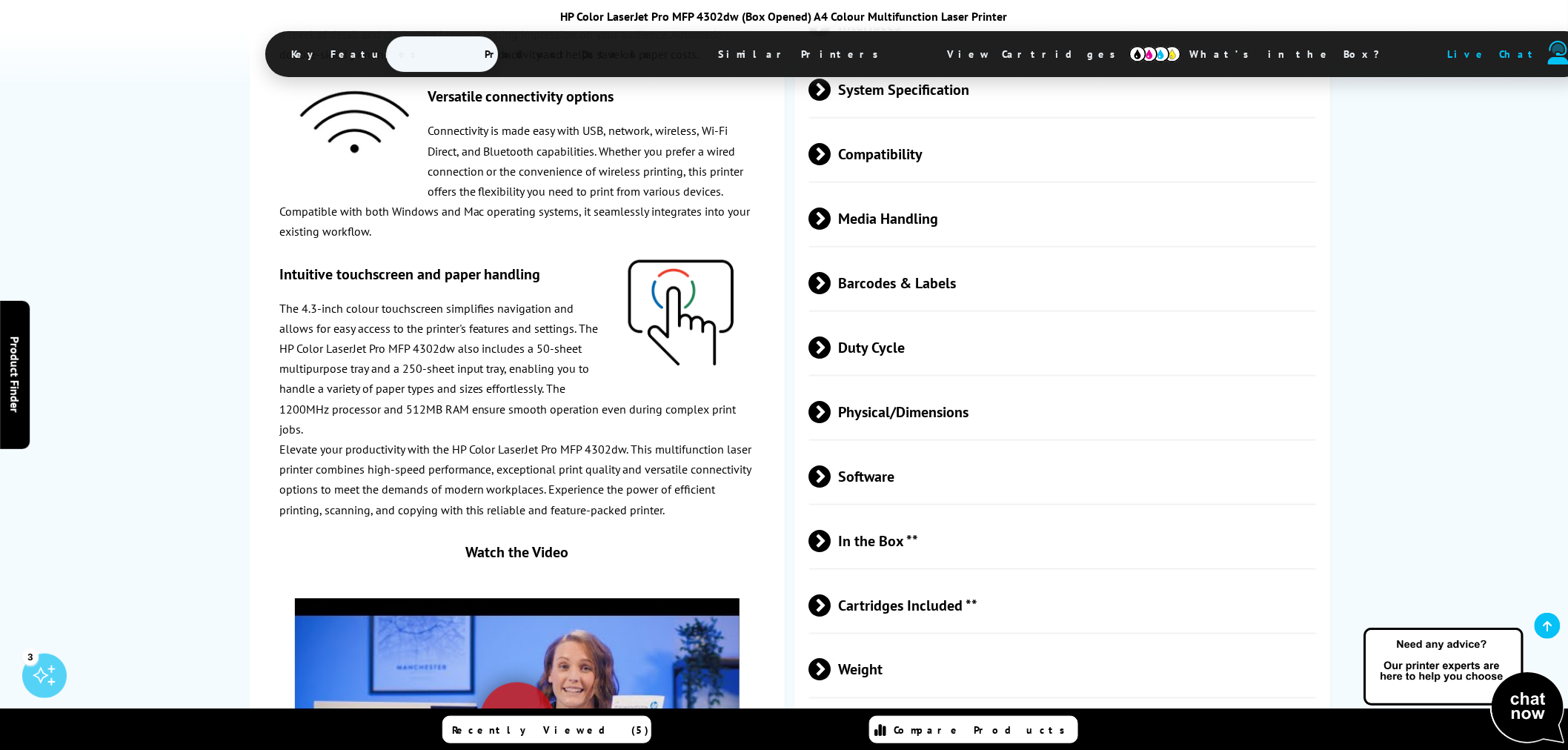
click at [884, 414] on span "Physical/Dimensions" at bounding box center [1062, 411] width 507 height 56
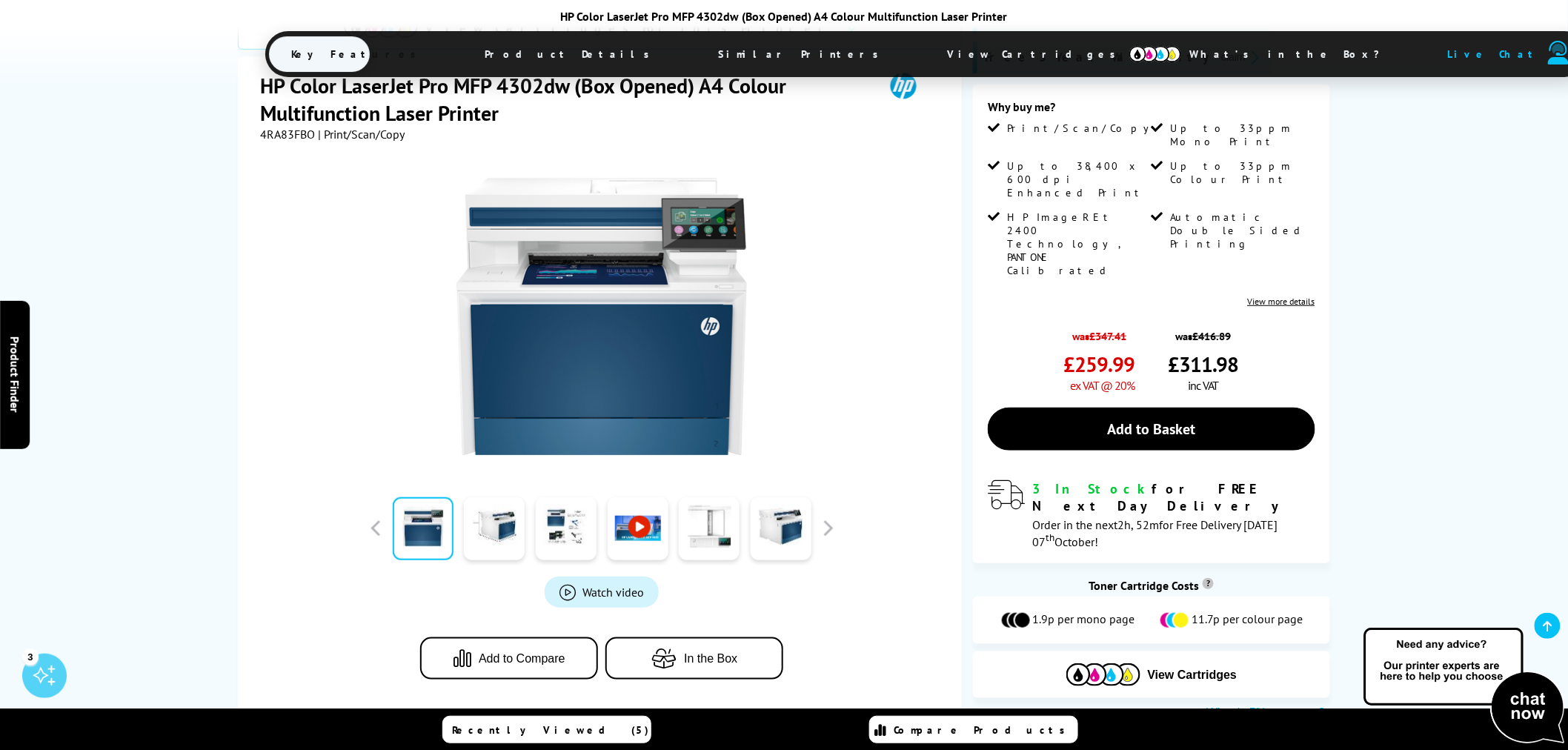
scroll to position [0, 0]
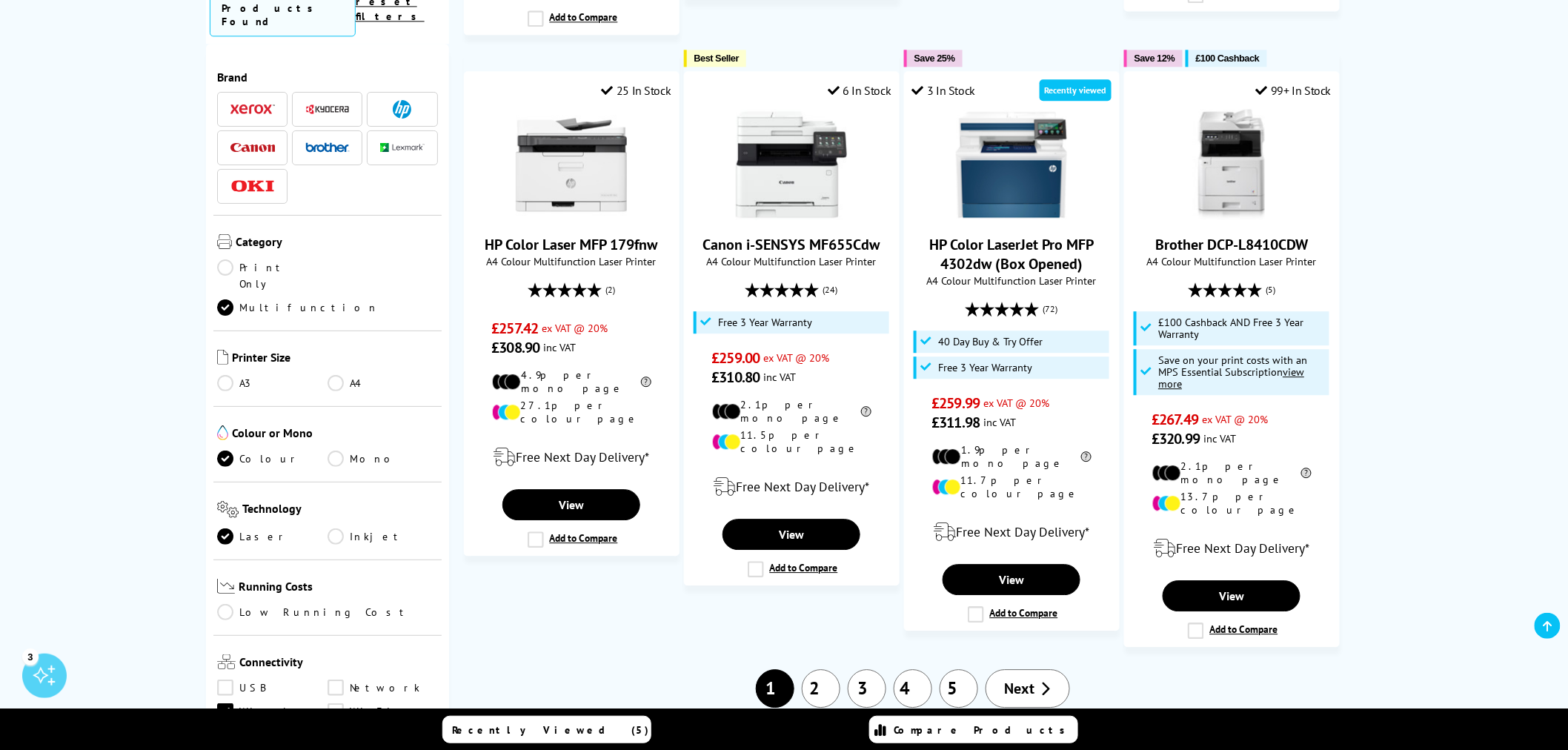
scroll to position [1572, 0]
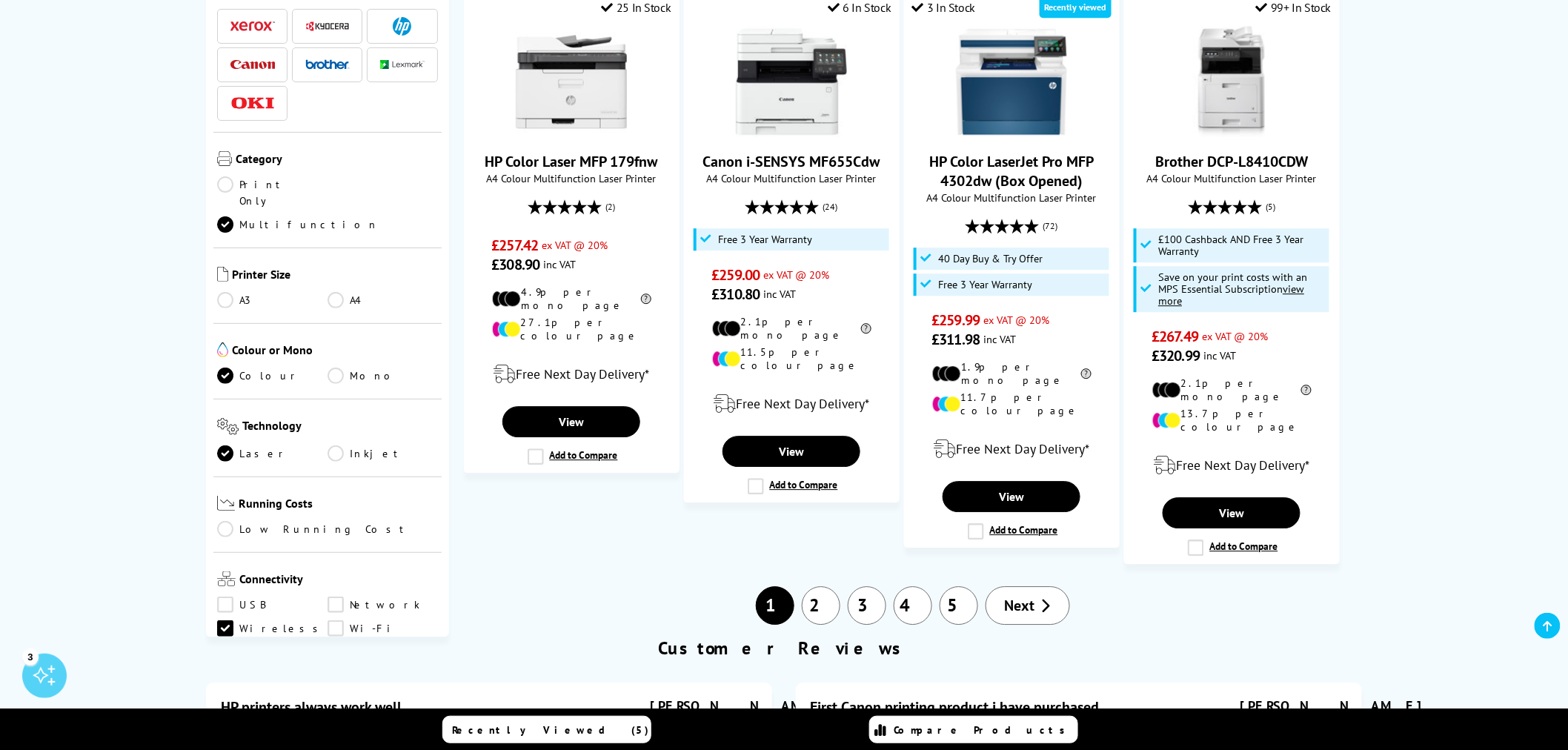
click at [832, 586] on link "2" at bounding box center [821, 605] width 38 height 38
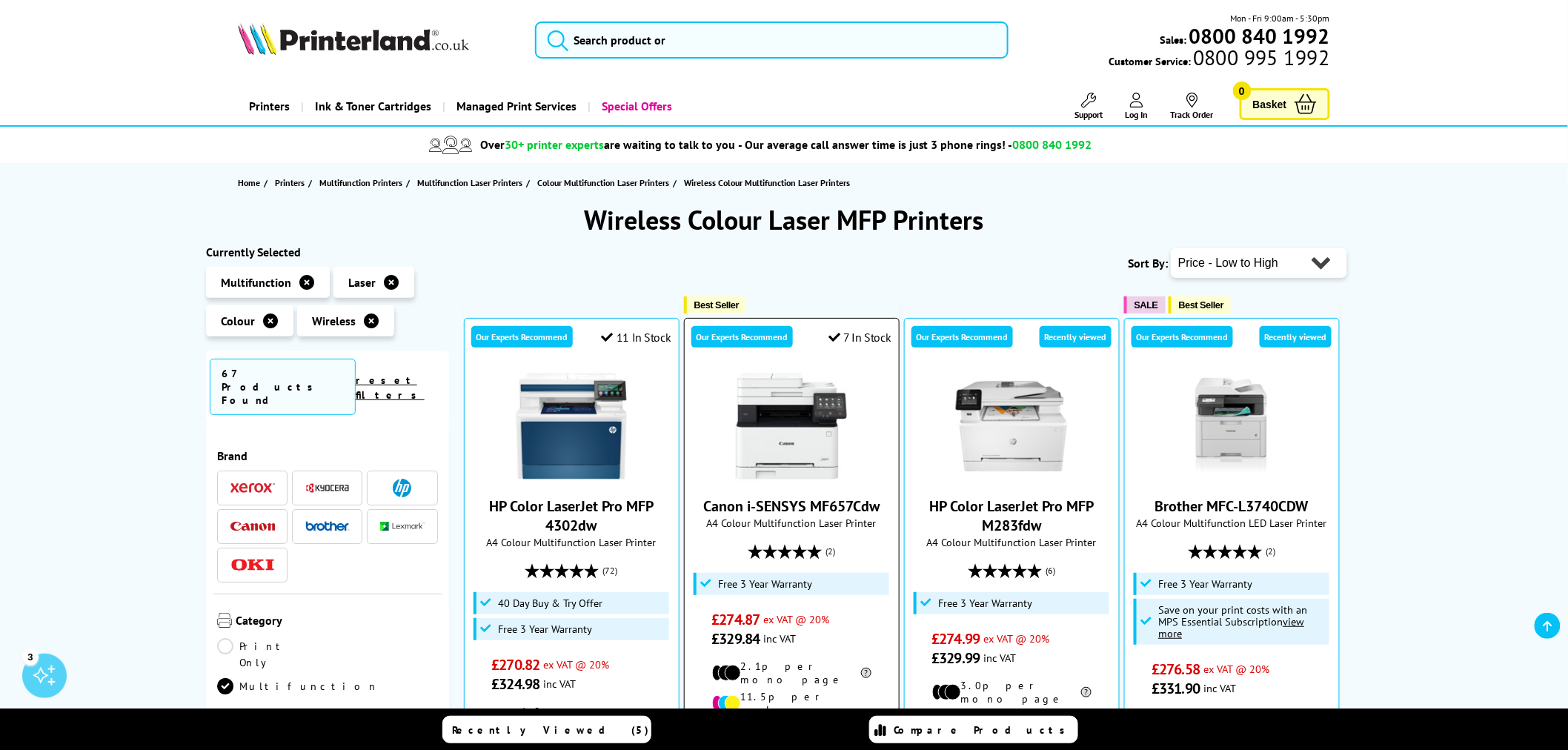
scroll to position [165, 0]
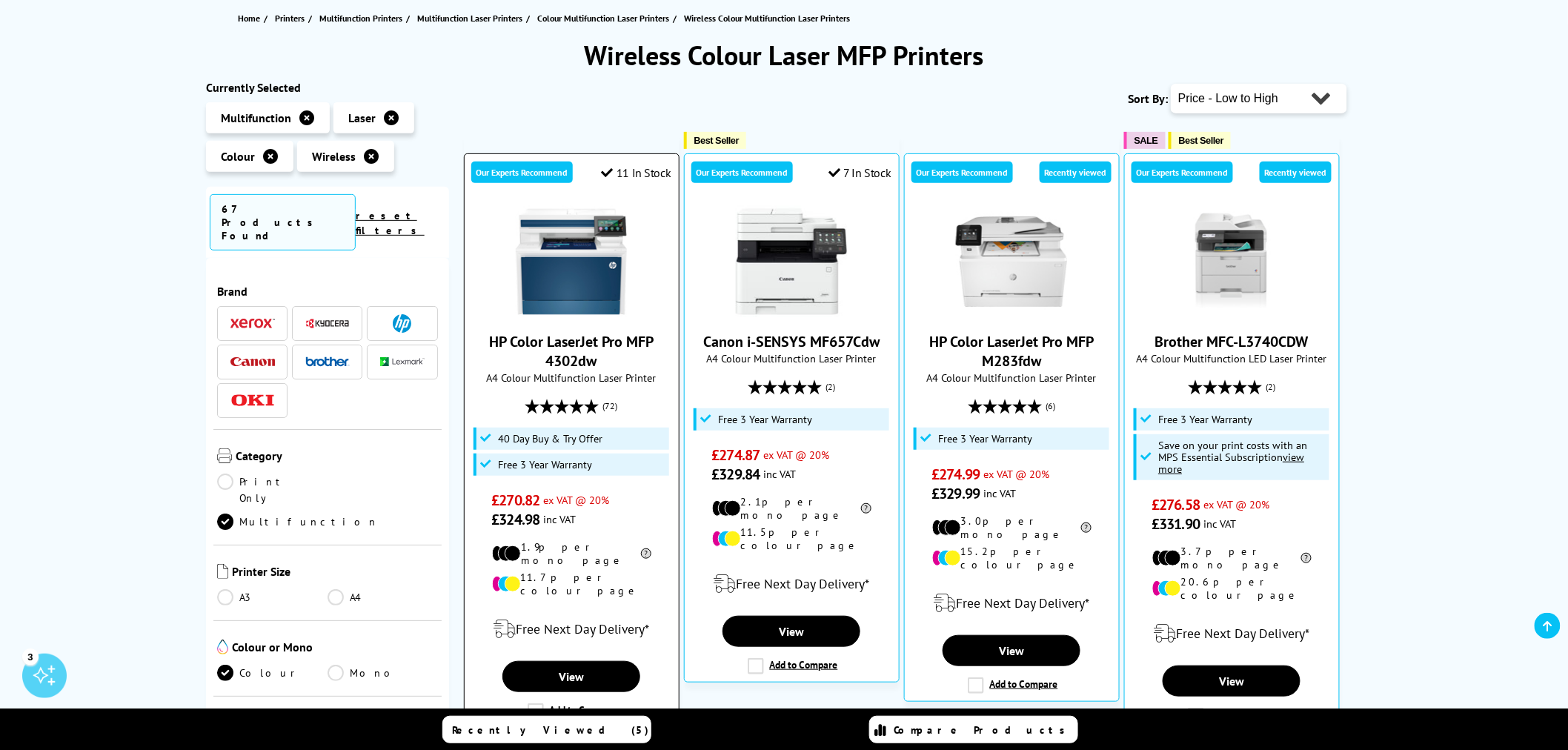
click at [573, 341] on link "HP Color LaserJet Pro MFP 4302dw" at bounding box center [571, 351] width 164 height 38
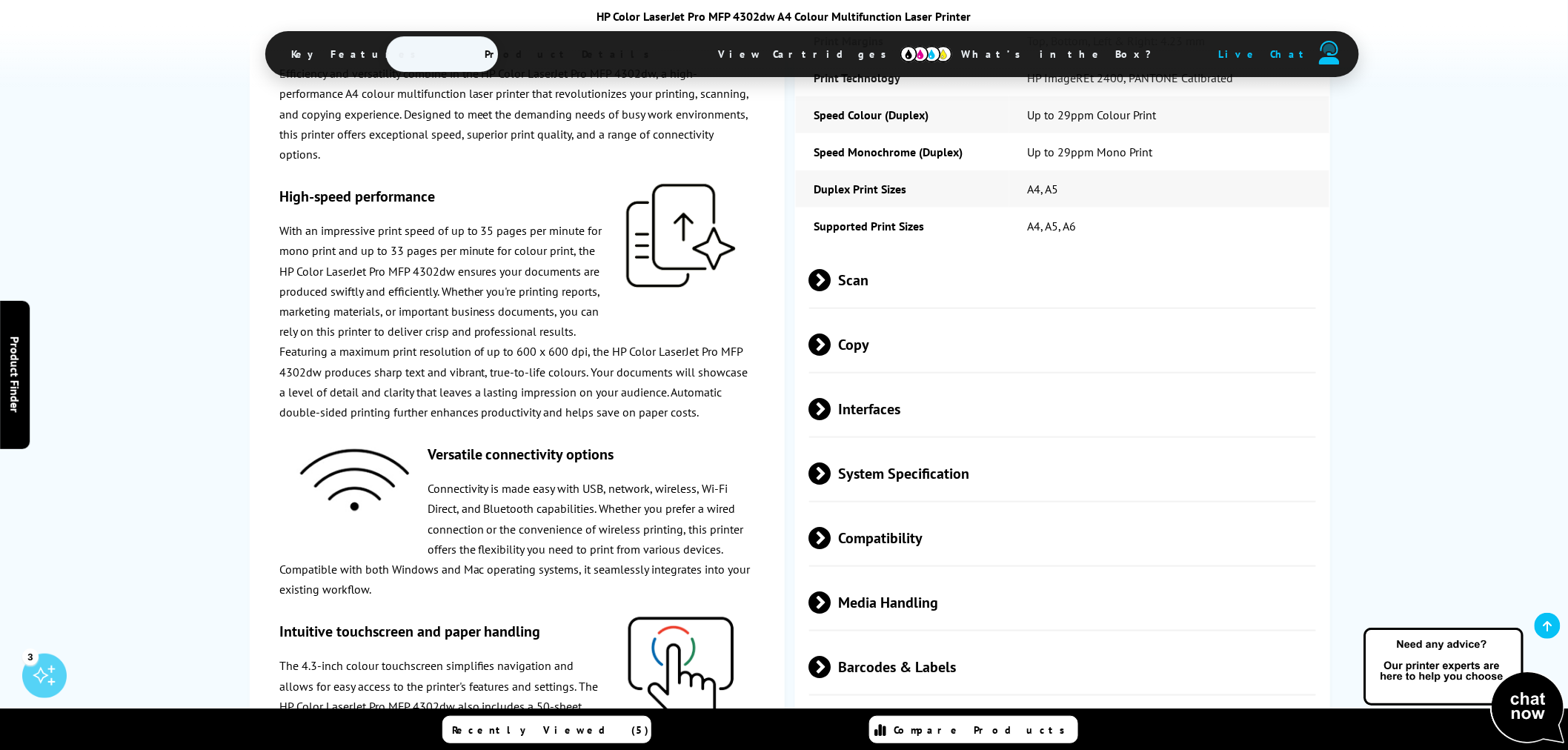
scroll to position [3130, 0]
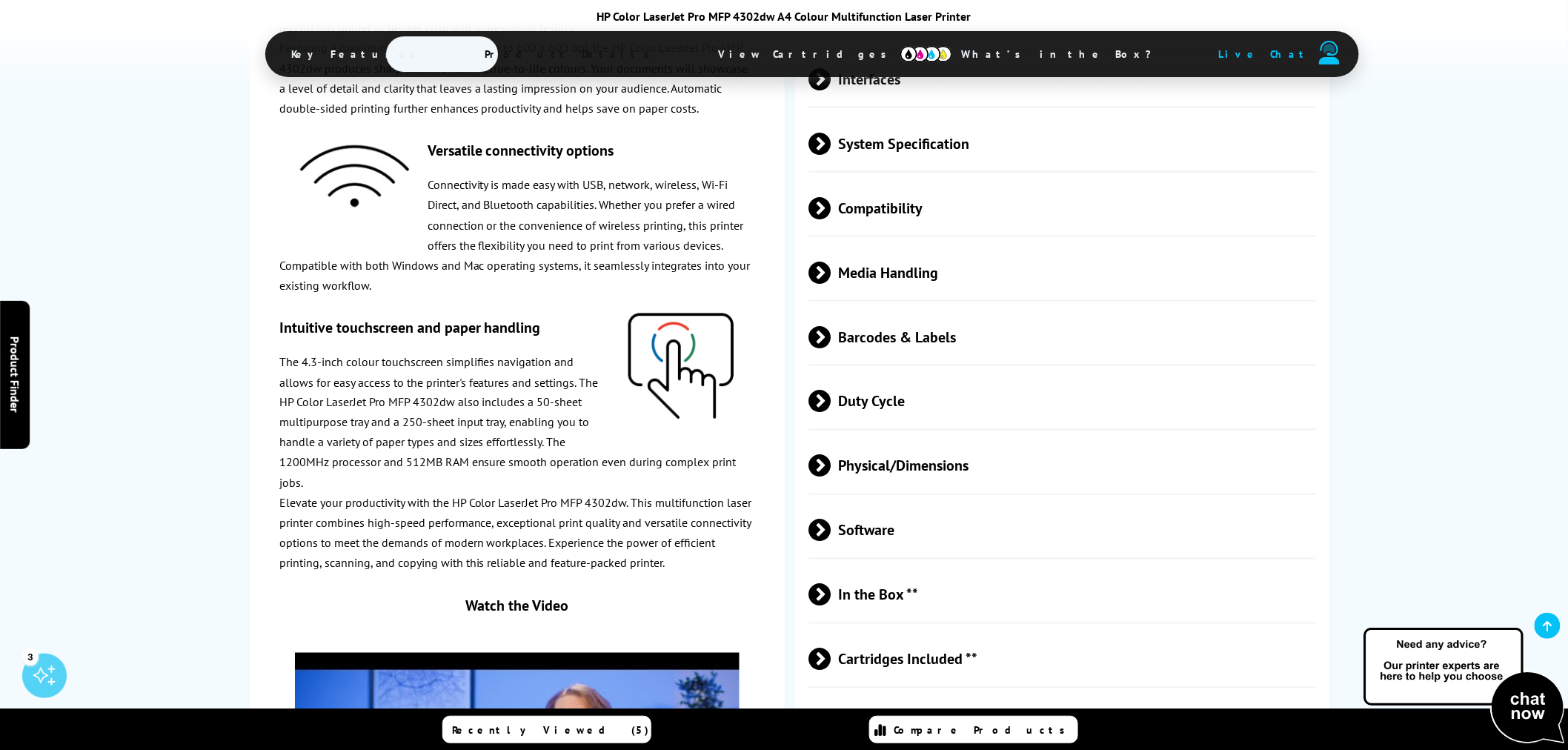
click at [929, 416] on span "Duty Cycle" at bounding box center [1062, 401] width 507 height 56
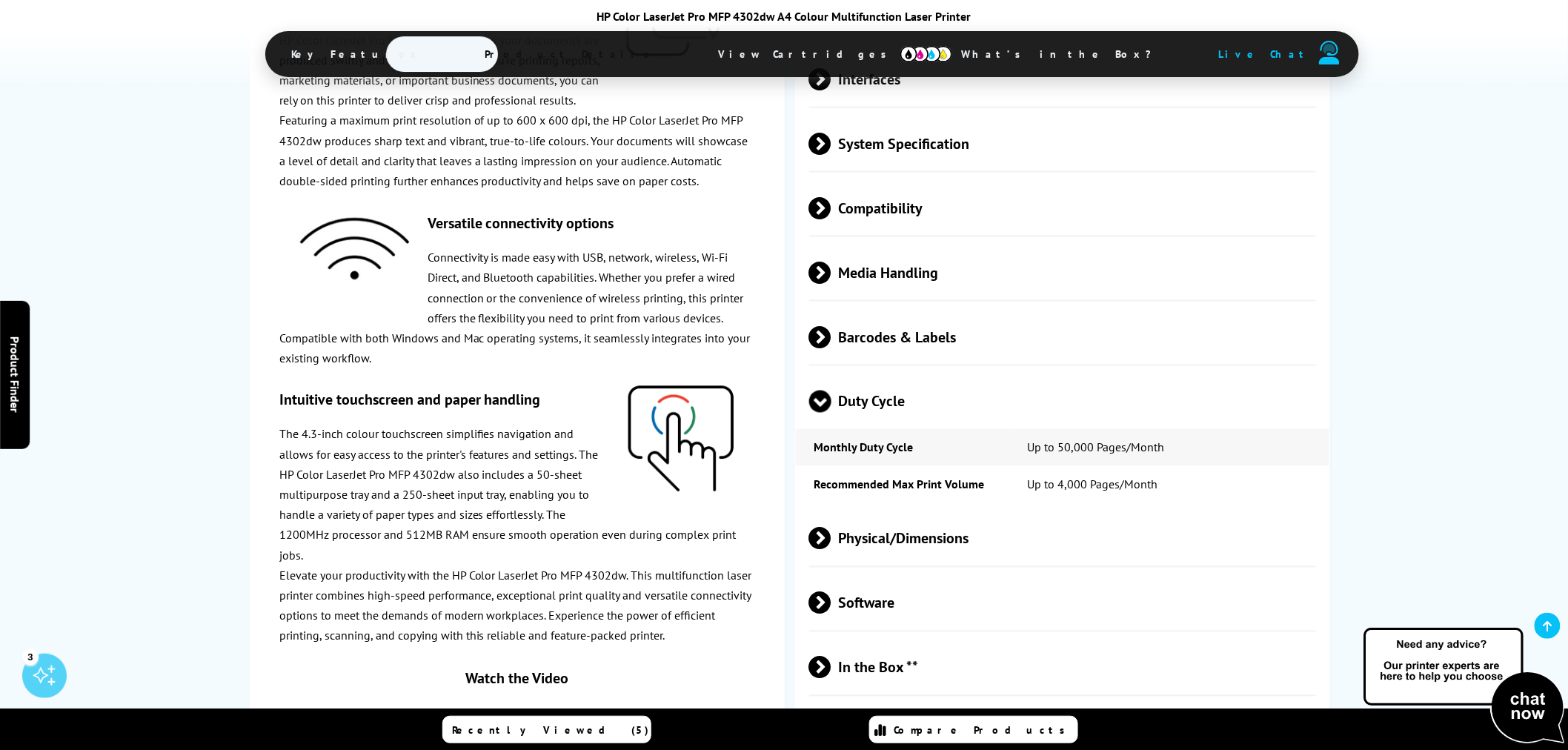
click at [929, 417] on span "Duty Cycle" at bounding box center [1062, 401] width 507 height 56
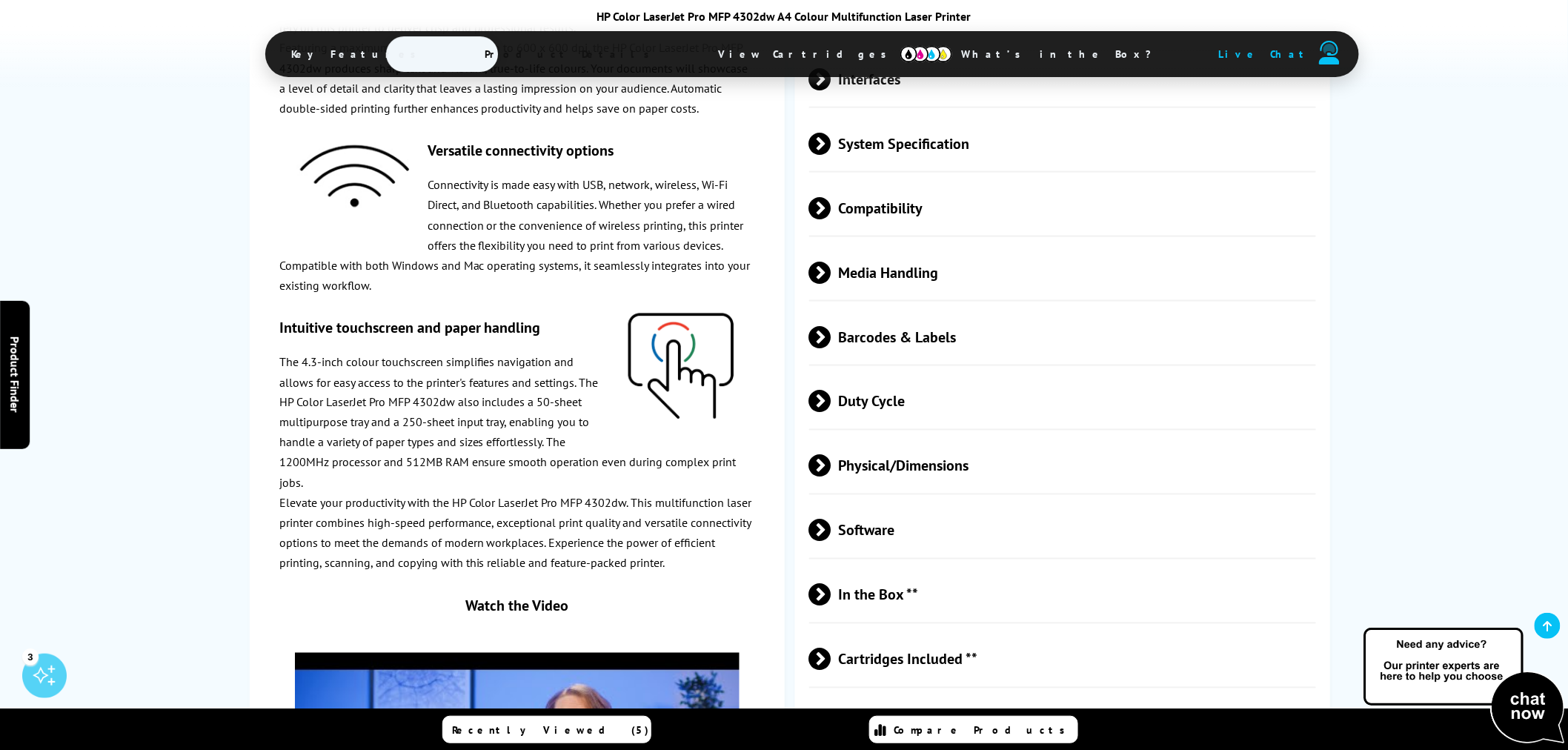
click at [951, 469] on span "Physical/Dimensions" at bounding box center [1062, 466] width 507 height 56
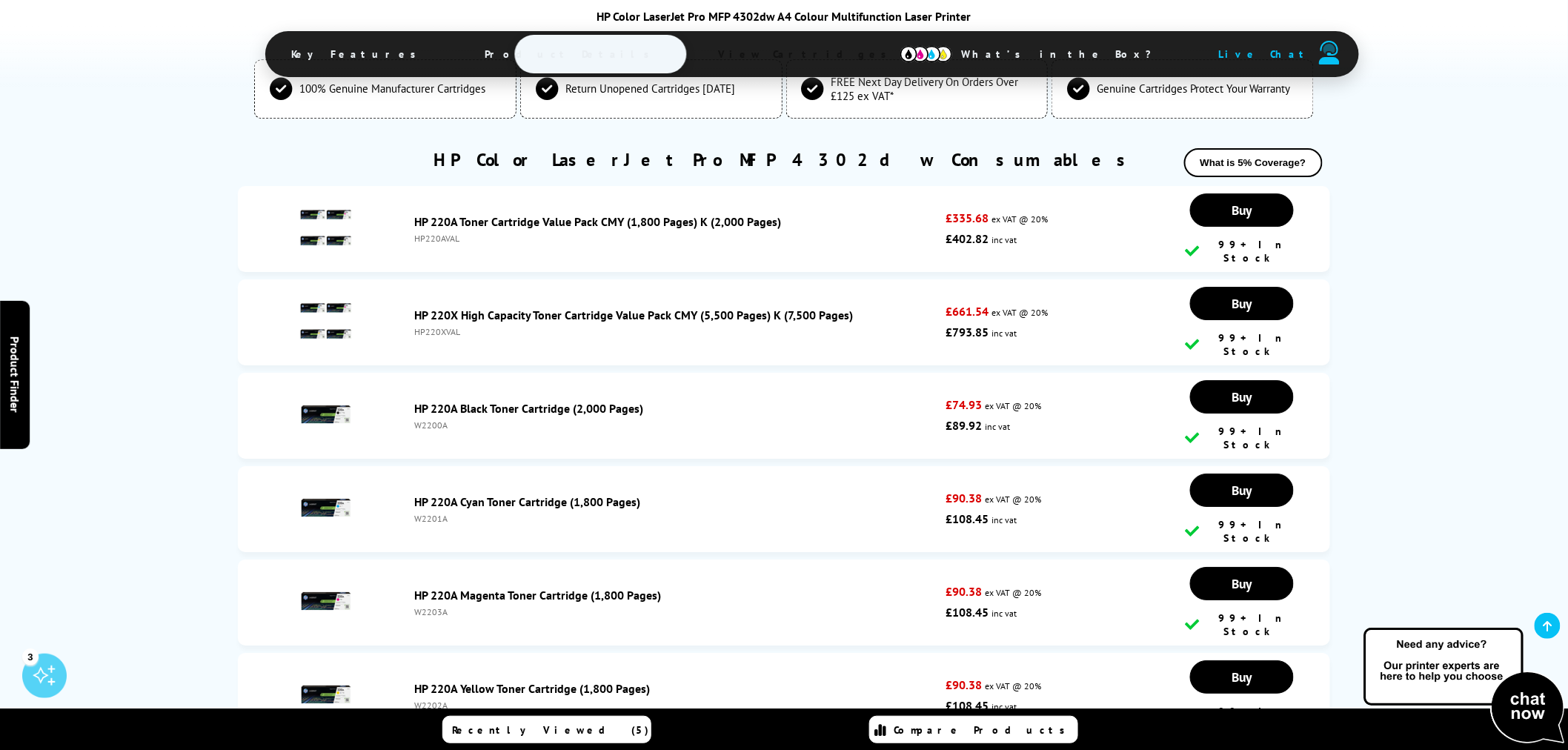
scroll to position [4448, 0]
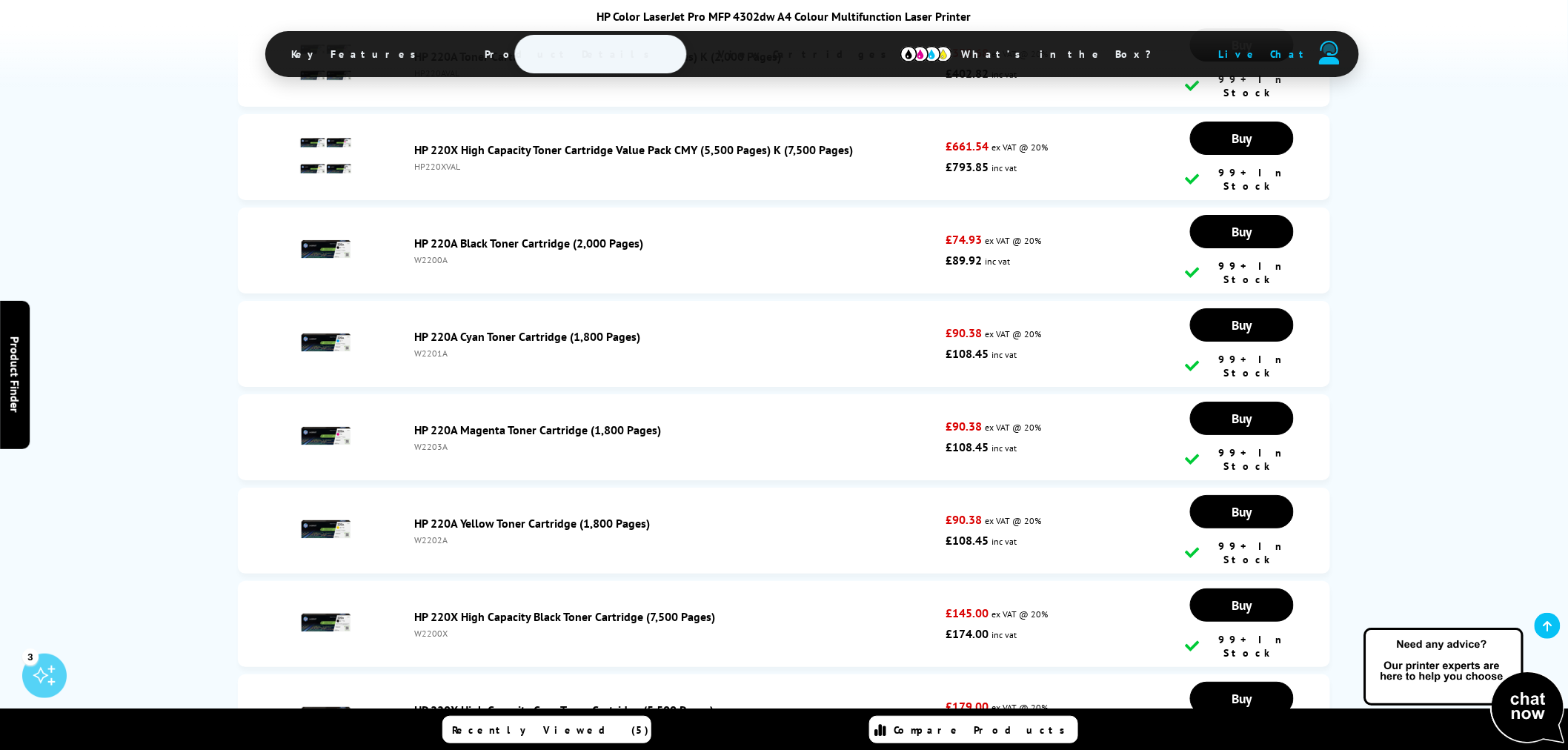
click at [433, 721] on div "W2201X" at bounding box center [676, 726] width 524 height 11
copy div "W2201X"
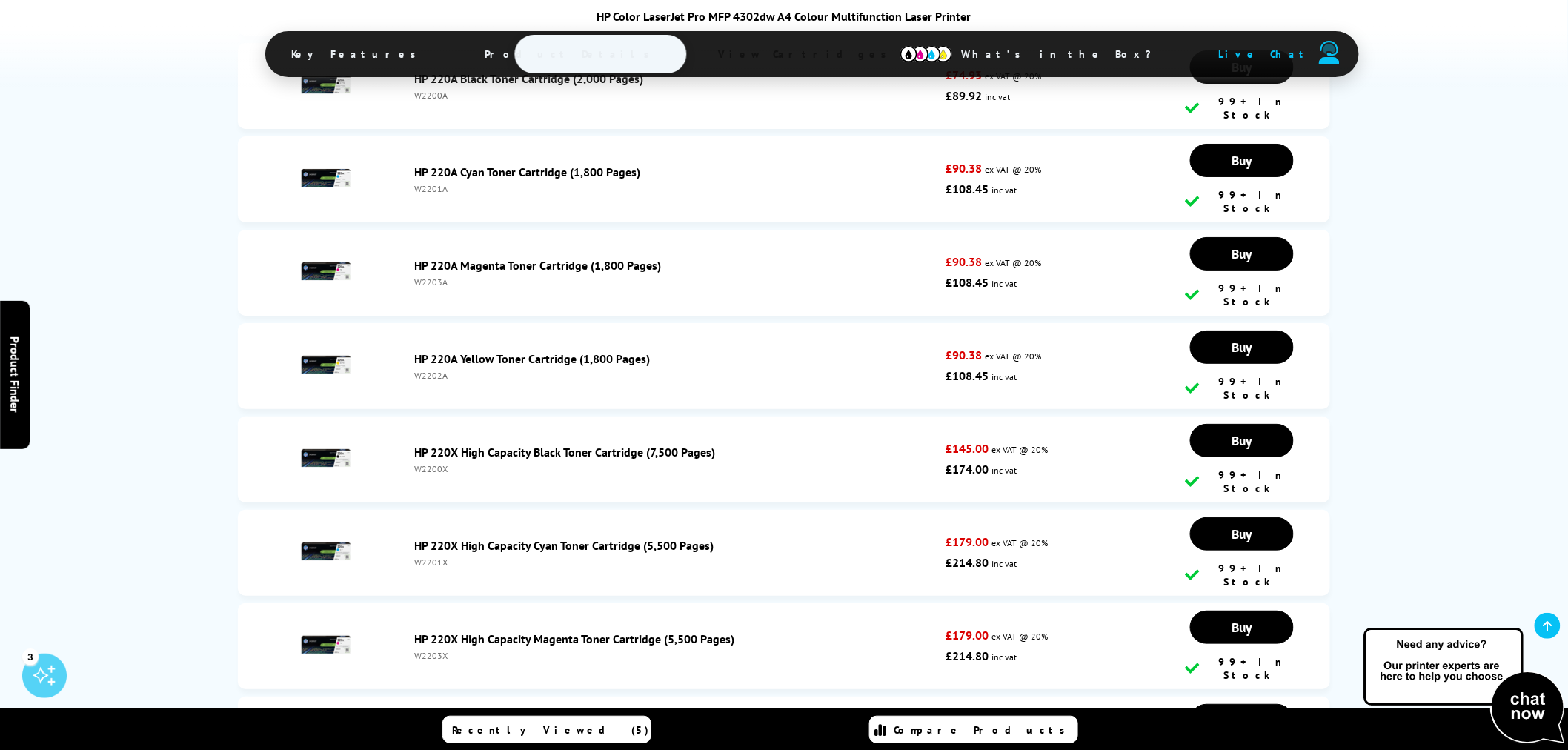
copy div "W2201X"
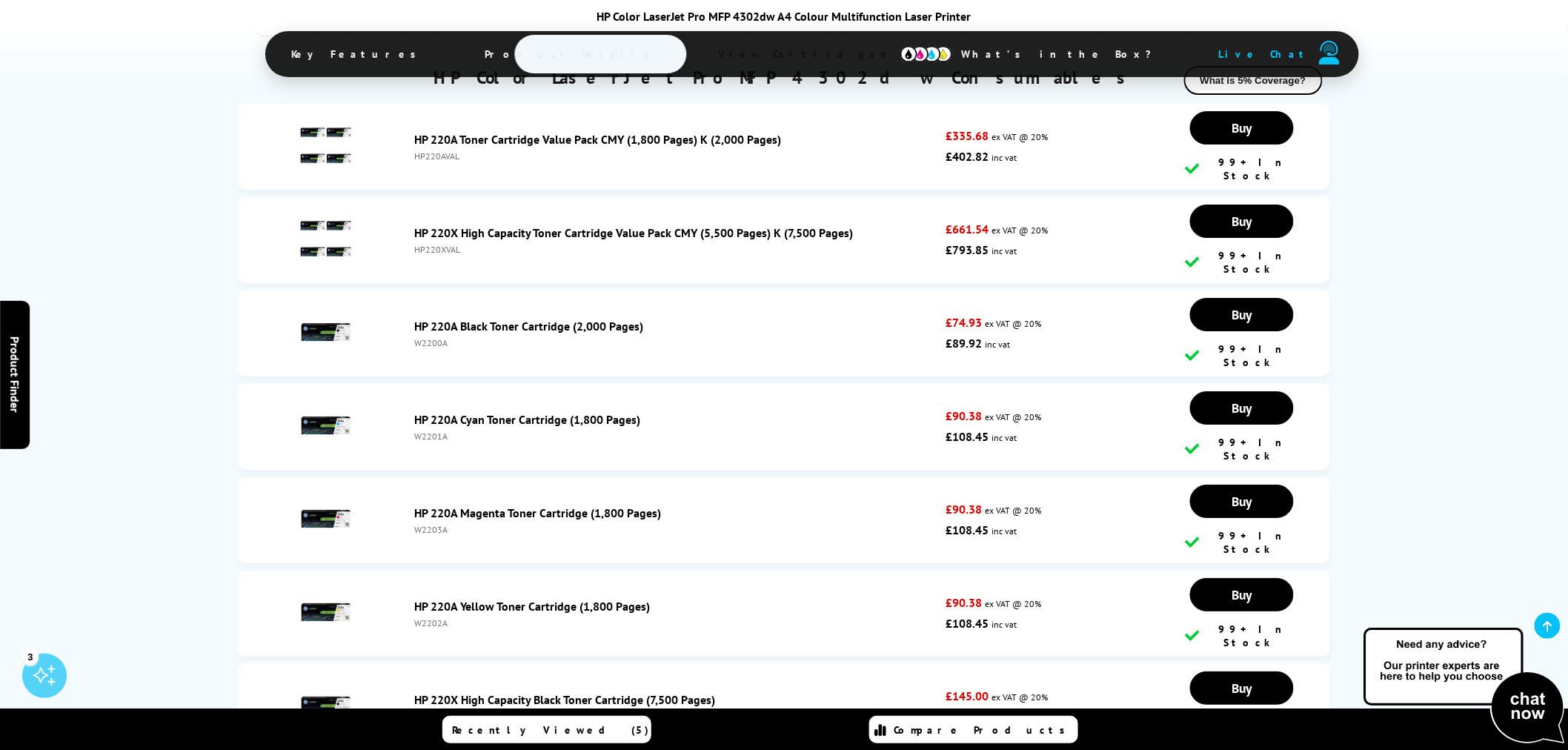
scroll to position [4531, 0]
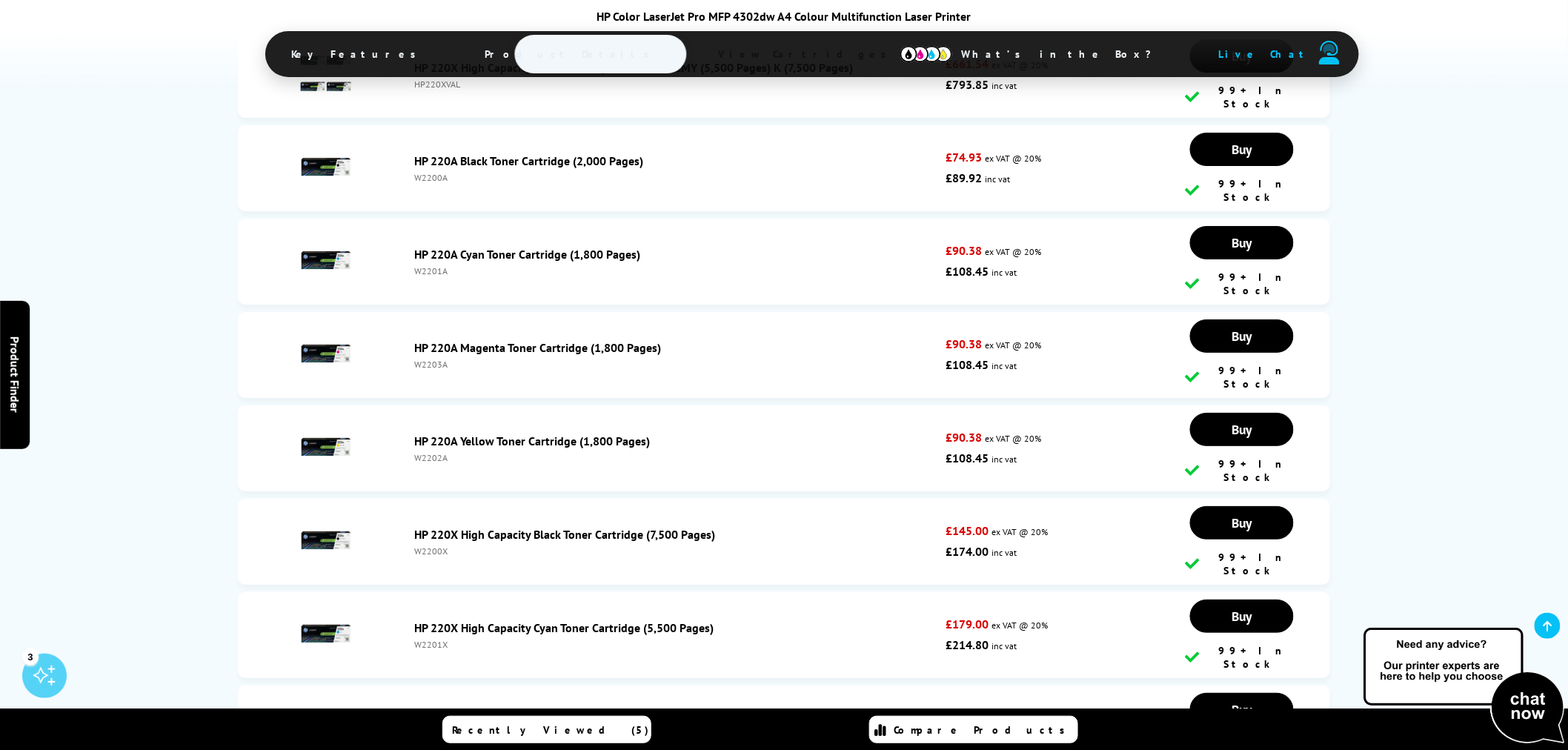
drag, startPoint x: 455, startPoint y: 484, endPoint x: 410, endPoint y: 486, distance: 45.0
click at [410, 527] on div "HP 220X High Capacity Black Toner Cartridge (7,500 Pages) W2200X" at bounding box center [676, 542] width 539 height 30
copy div "W2200X"
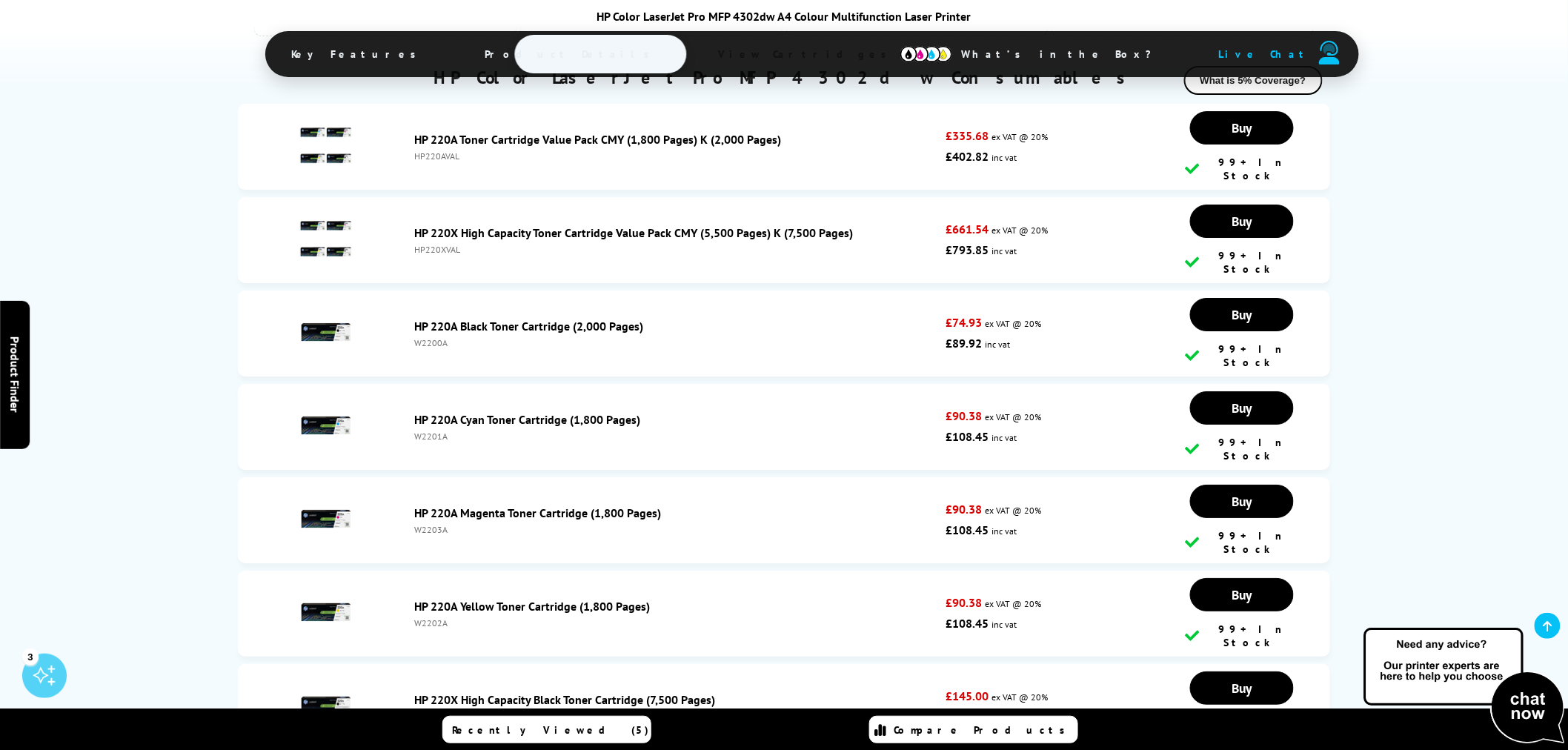
scroll to position [4283, 0]
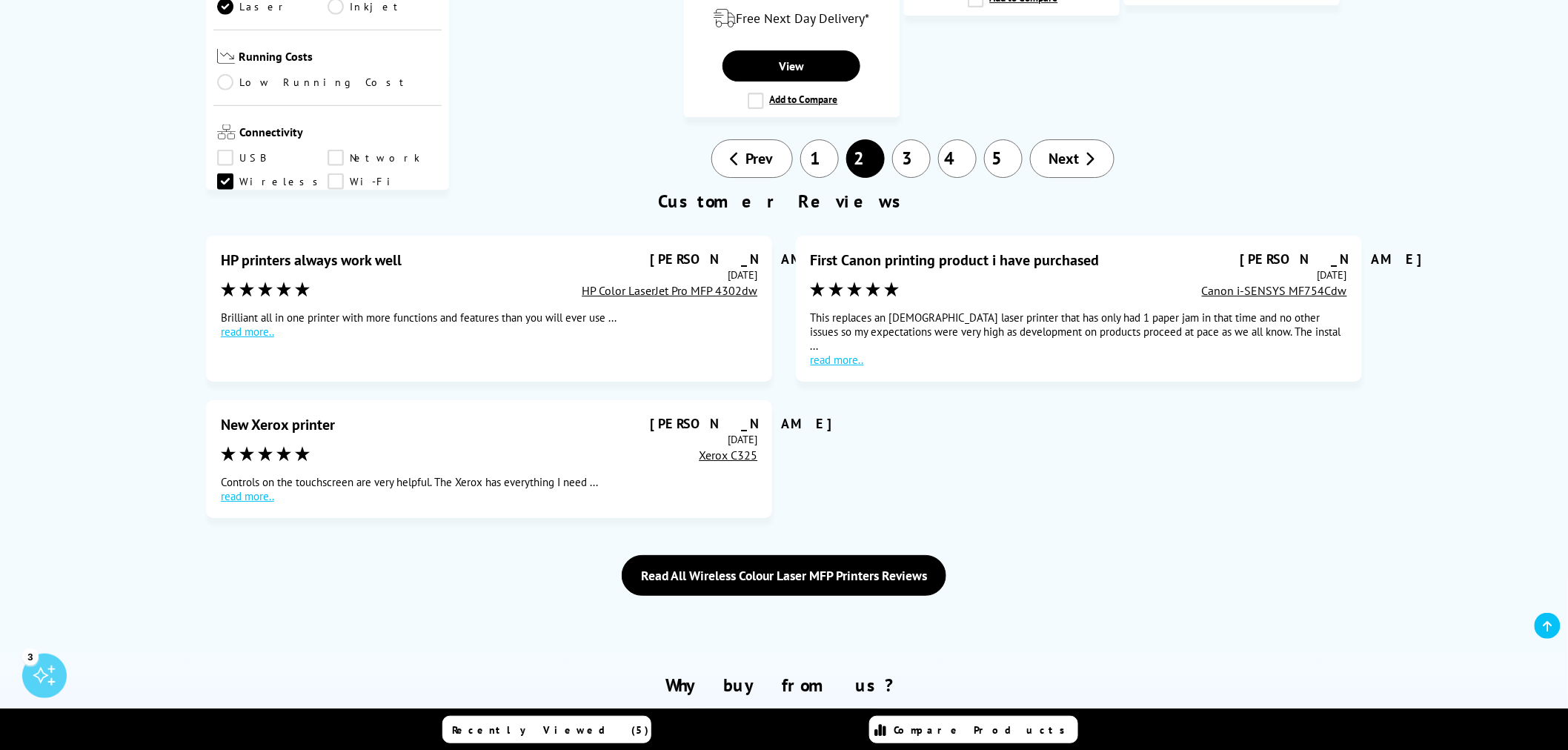
scroll to position [1812, 0]
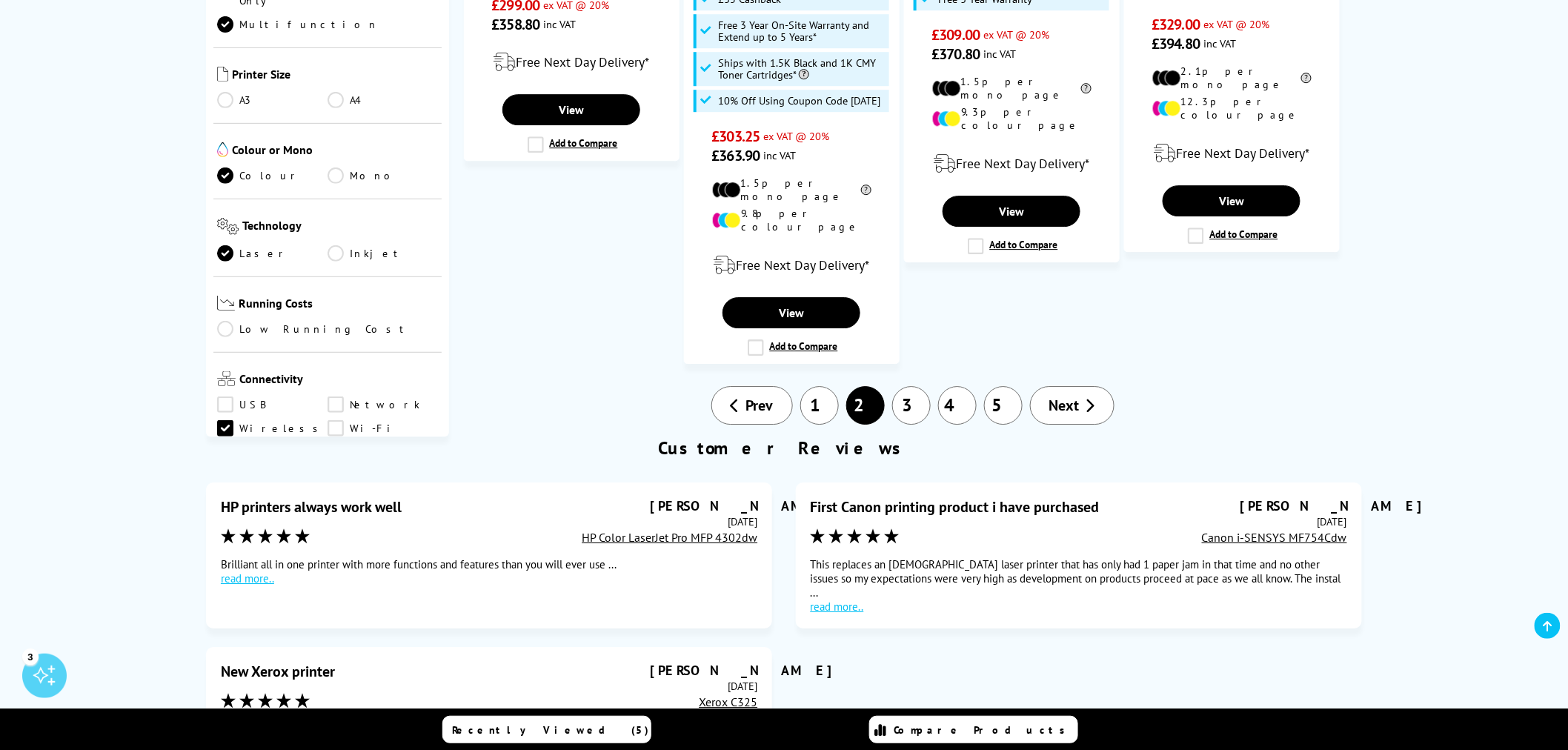
click at [919, 386] on link "3" at bounding box center [911, 405] width 38 height 38
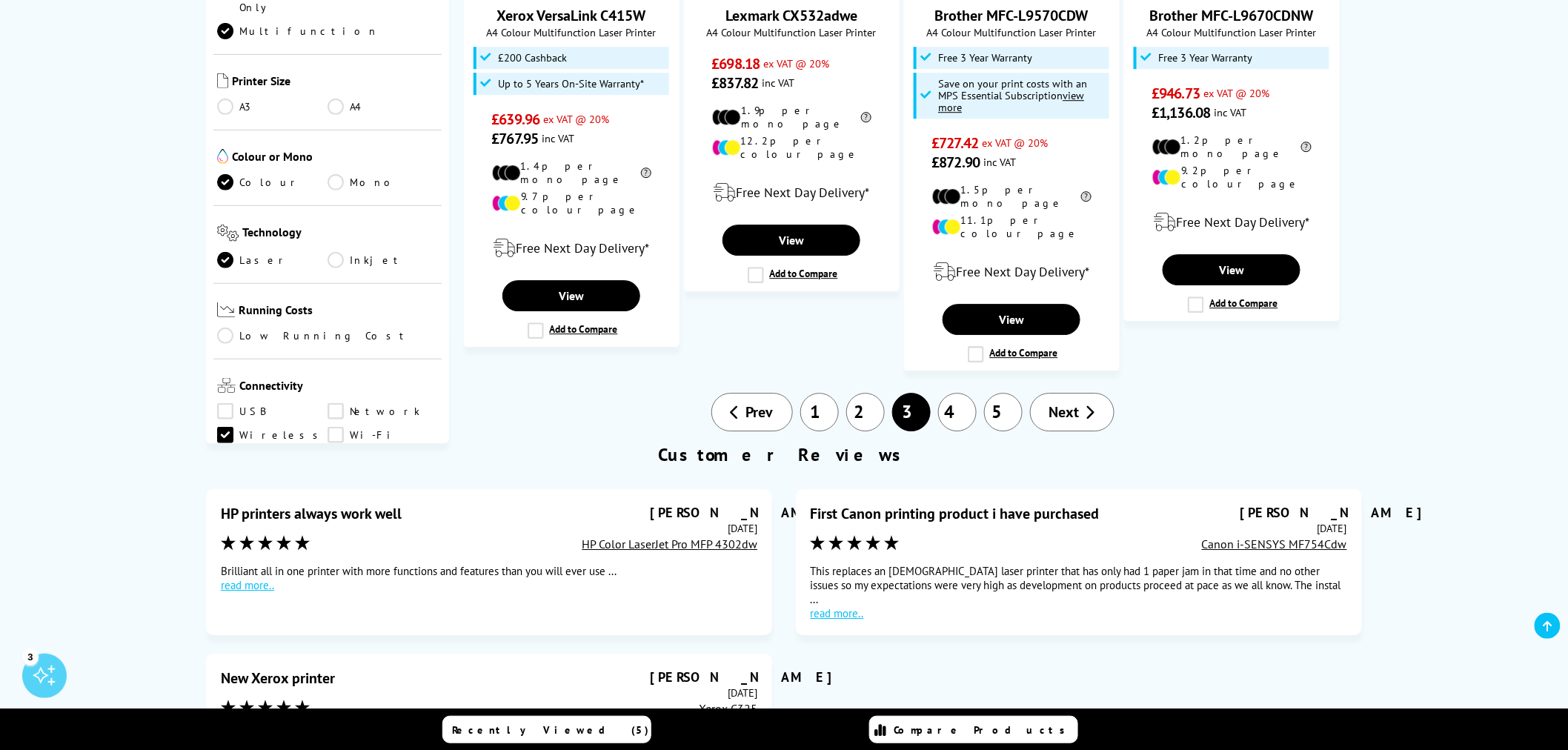
scroll to position [1647, 0]
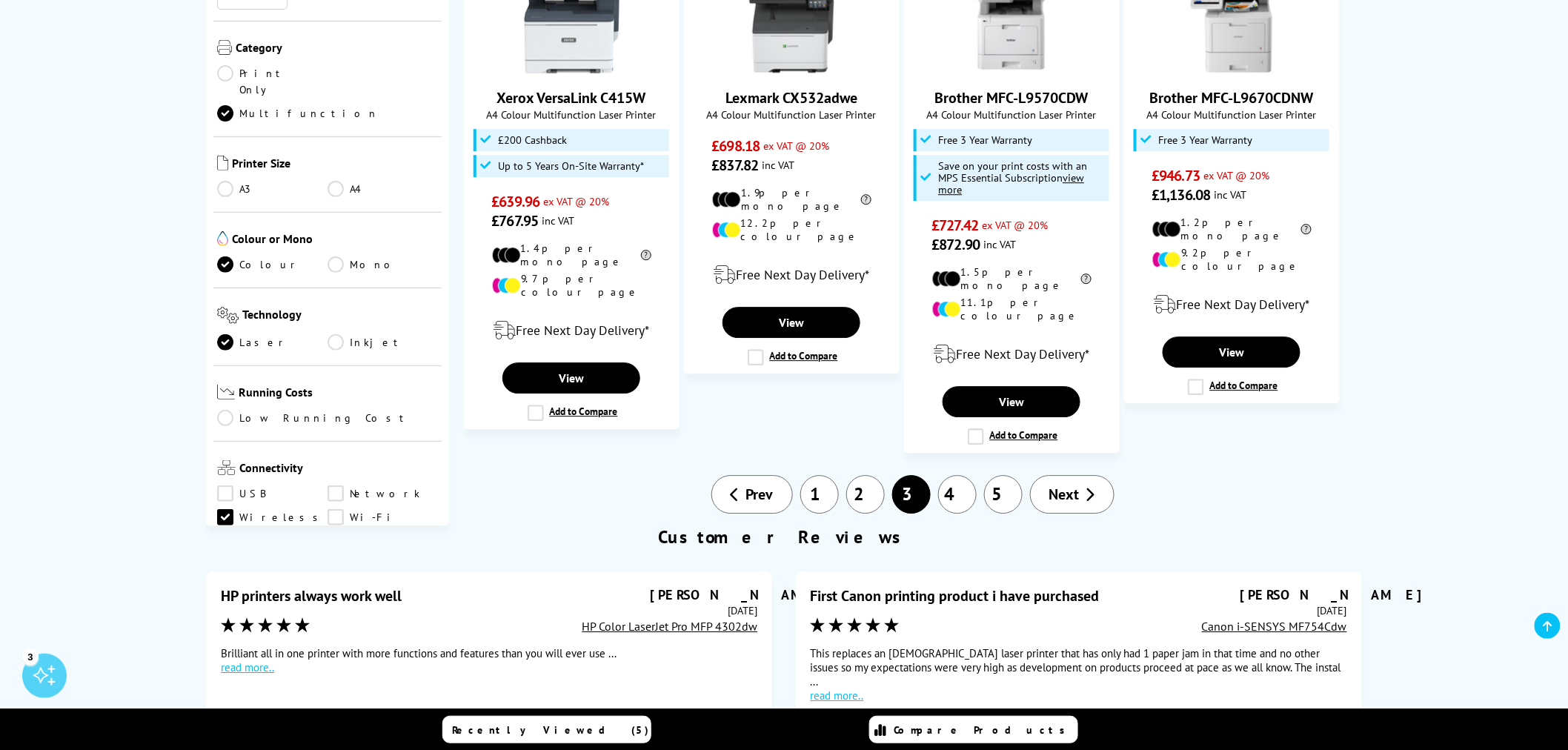
click at [873, 475] on link "2" at bounding box center [865, 494] width 38 height 38
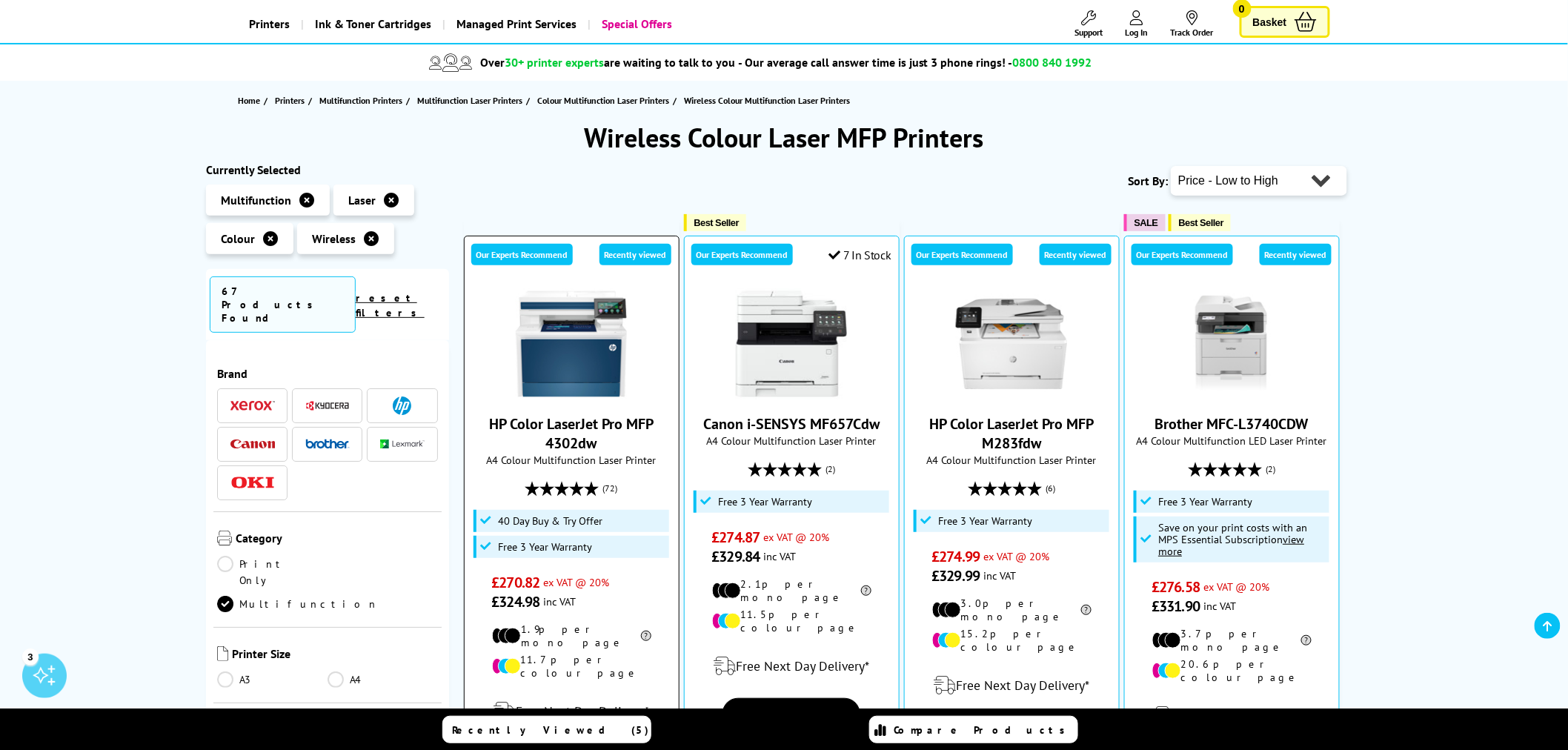
scroll to position [329, 0]
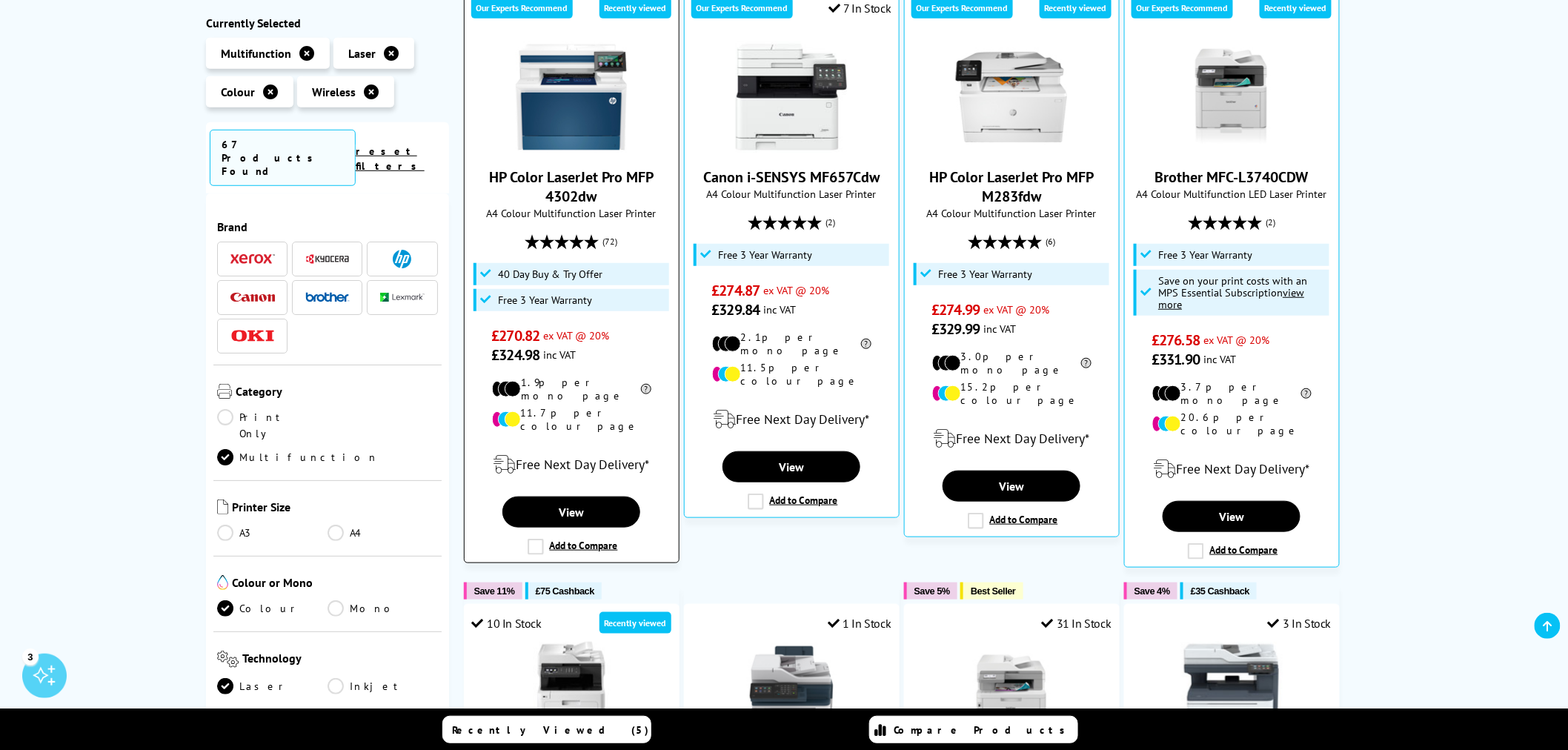
click at [583, 184] on link "HP Color LaserJet Pro MFP 4302dw" at bounding box center [571, 187] width 164 height 38
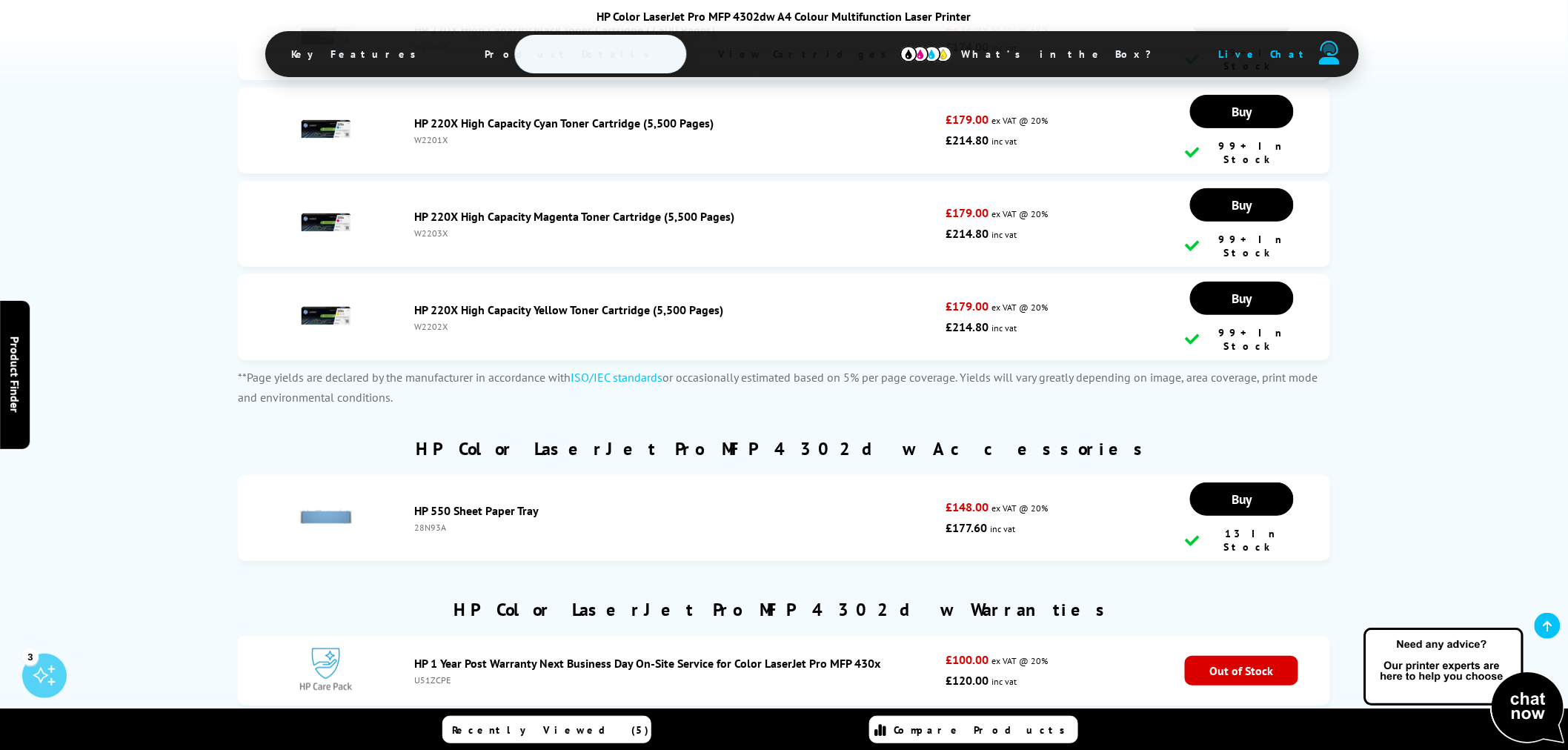
scroll to position [4613, 0]
